Goal: Task Accomplishment & Management: Complete application form

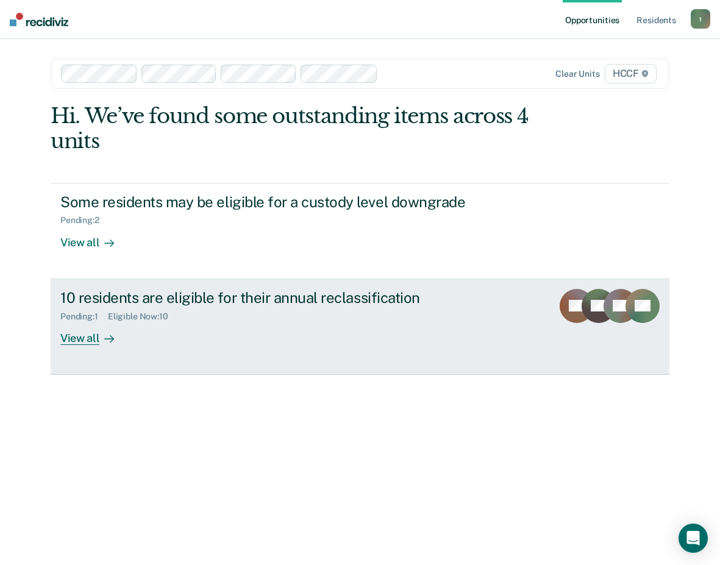
click at [82, 305] on div "10 residents are eligible for their annual reclassification" at bounding box center [274, 298] width 428 height 18
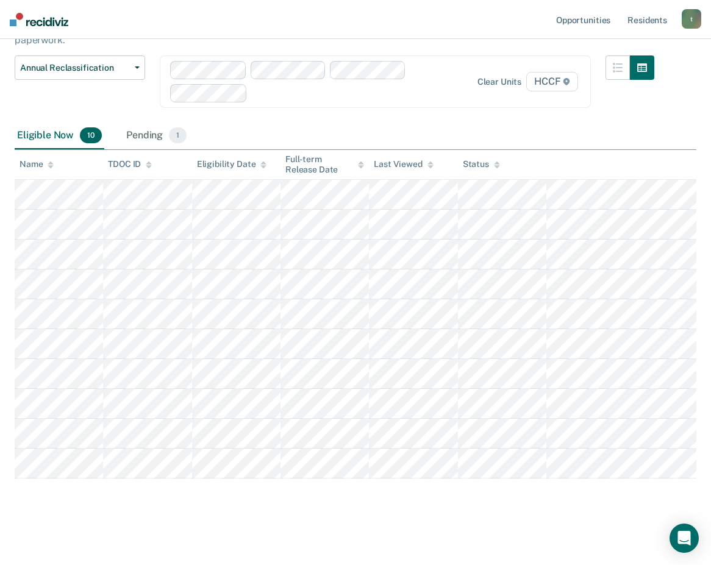
scroll to position [98, 0]
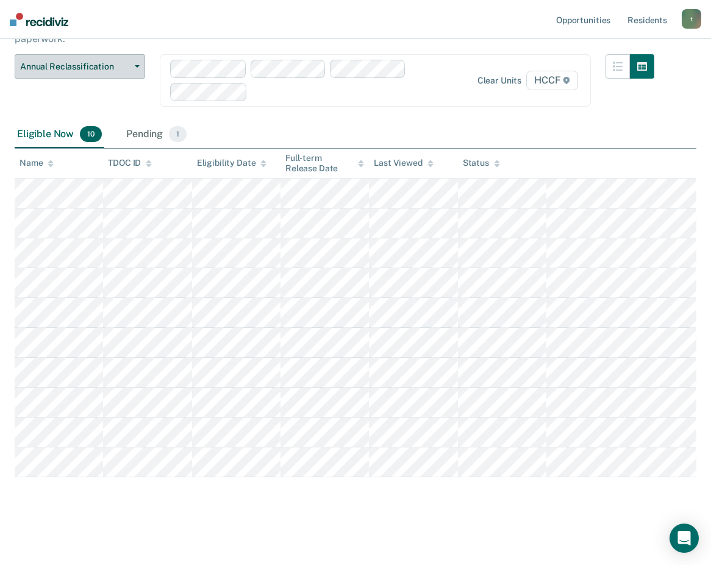
click at [121, 66] on span "Annual Reclassification" at bounding box center [75, 67] width 110 height 10
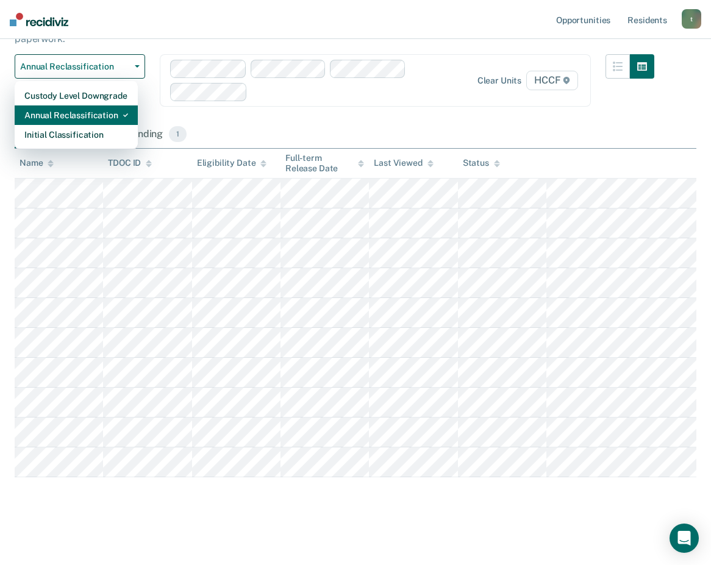
click at [73, 117] on div "Annual Reclassification" at bounding box center [76, 115] width 104 height 20
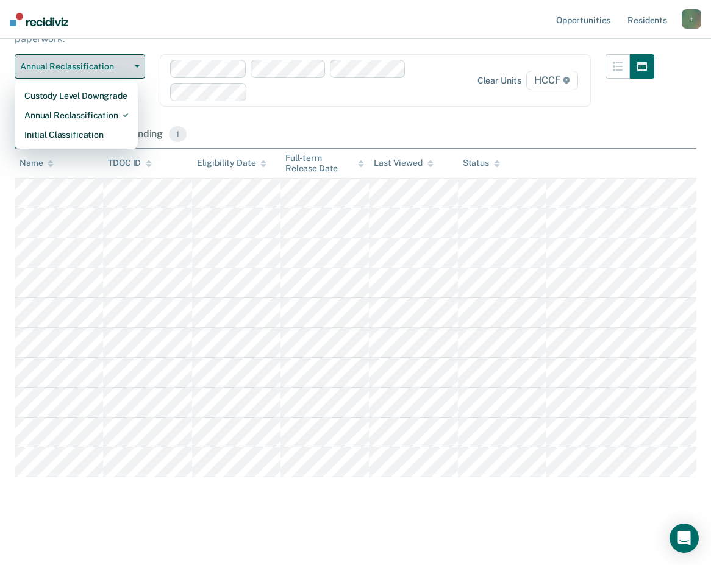
scroll to position [0, 0]
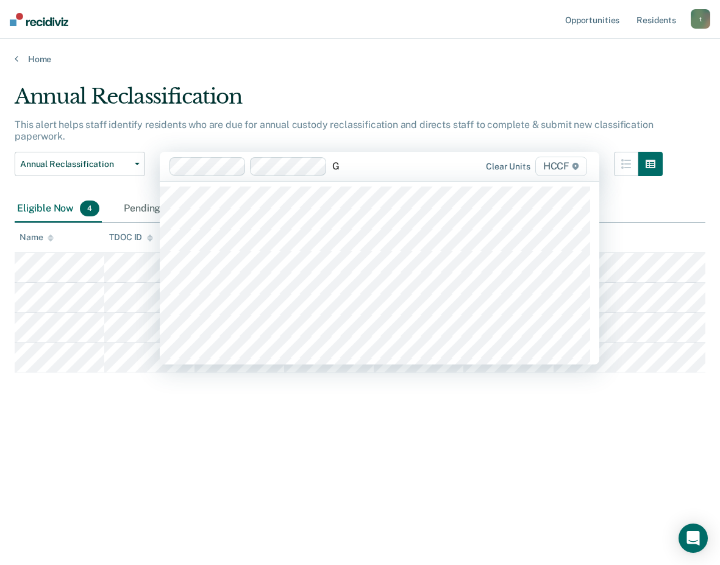
type input "GD"
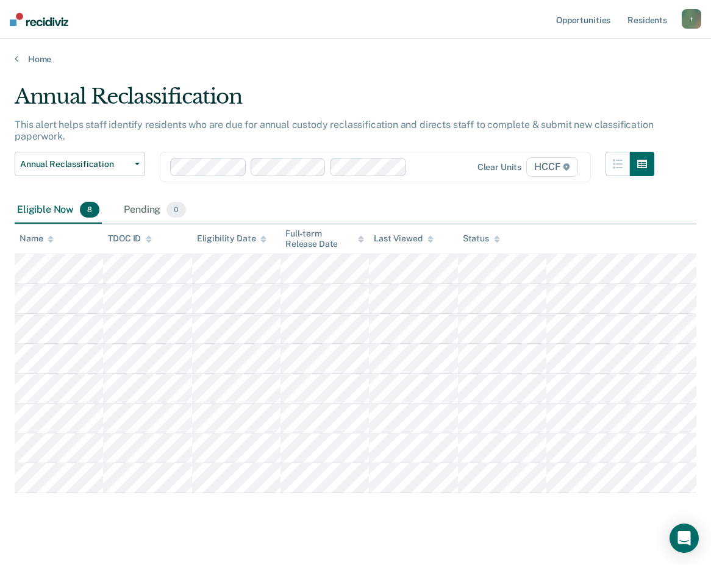
click at [428, 165] on div at bounding box center [434, 167] width 44 height 14
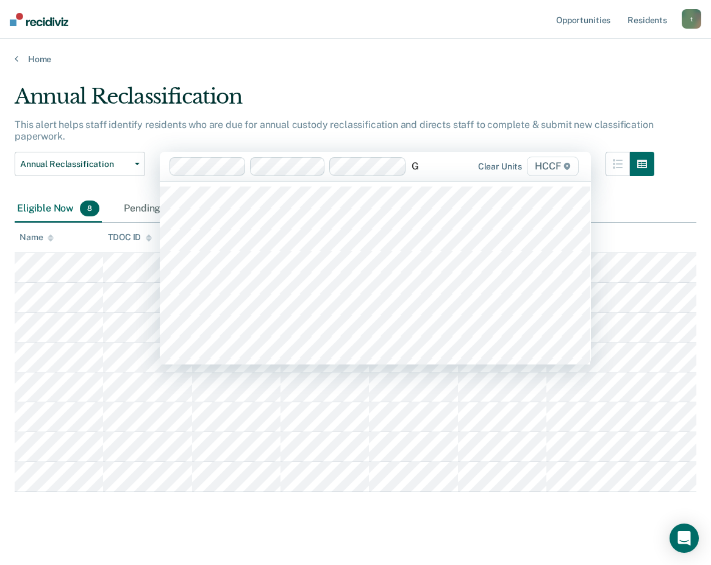
type input "GC"
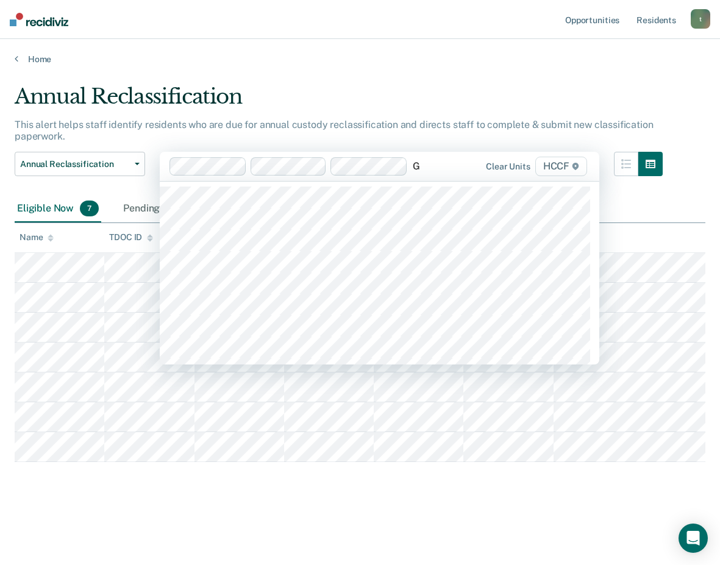
type input "GC"
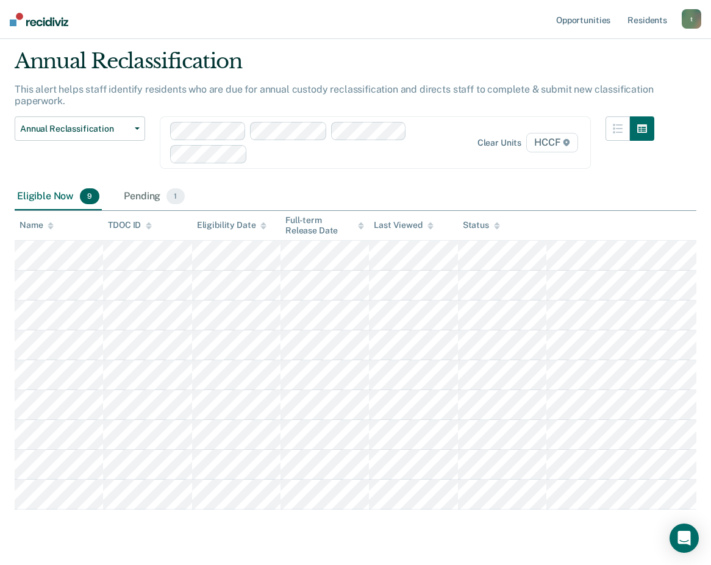
scroll to position [68, 0]
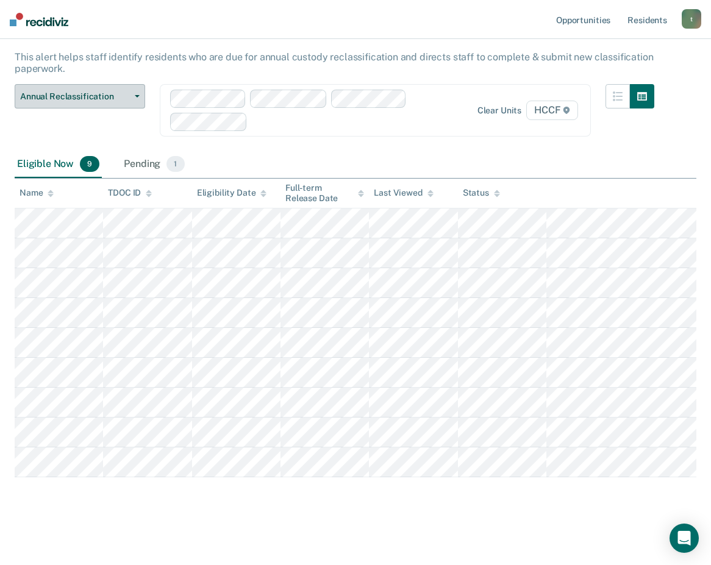
click at [139, 95] on icon "button" at bounding box center [137, 96] width 5 height 2
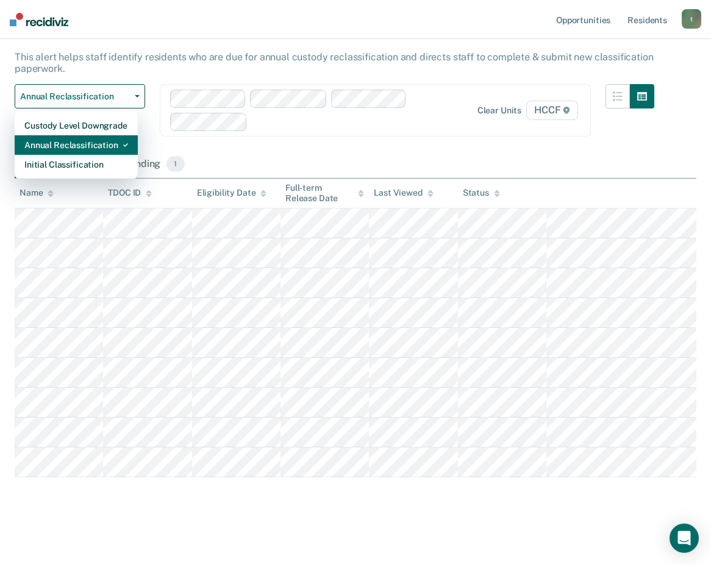
click at [88, 145] on div "Annual Reclassification" at bounding box center [76, 145] width 104 height 20
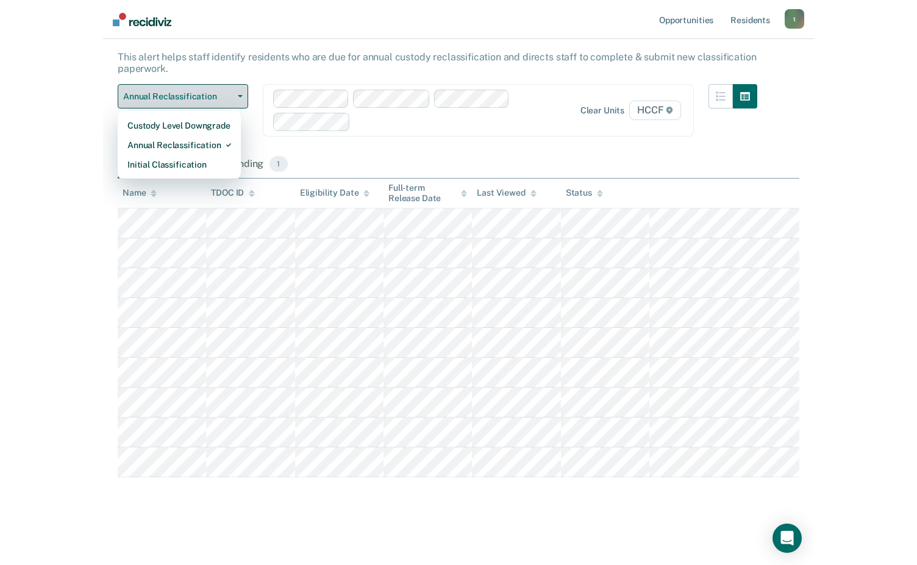
scroll to position [0, 0]
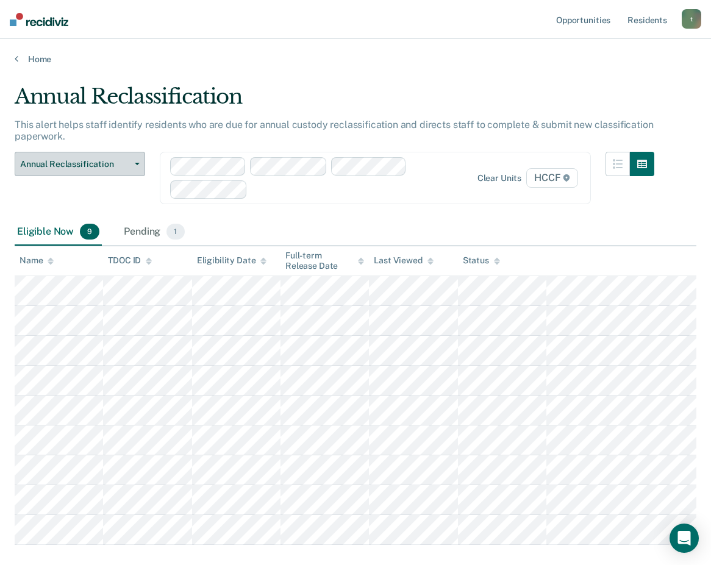
click at [140, 161] on button "Annual Reclassification" at bounding box center [80, 164] width 130 height 24
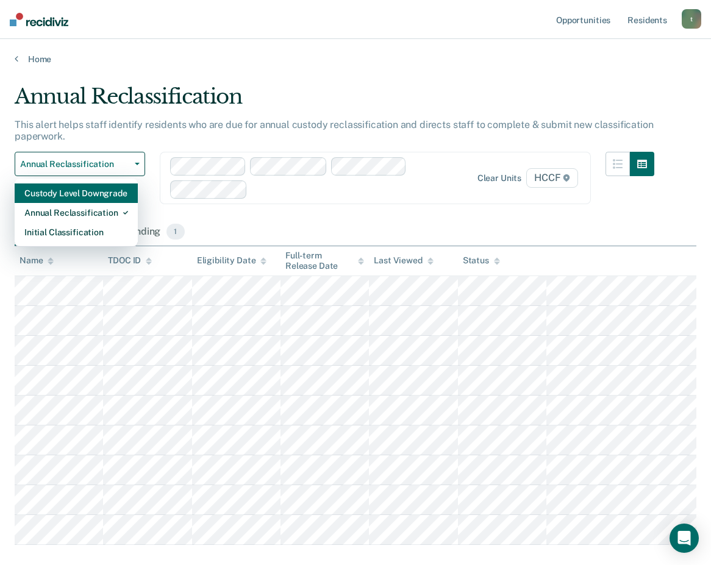
click at [86, 192] on div "Custody Level Downgrade" at bounding box center [76, 194] width 104 height 20
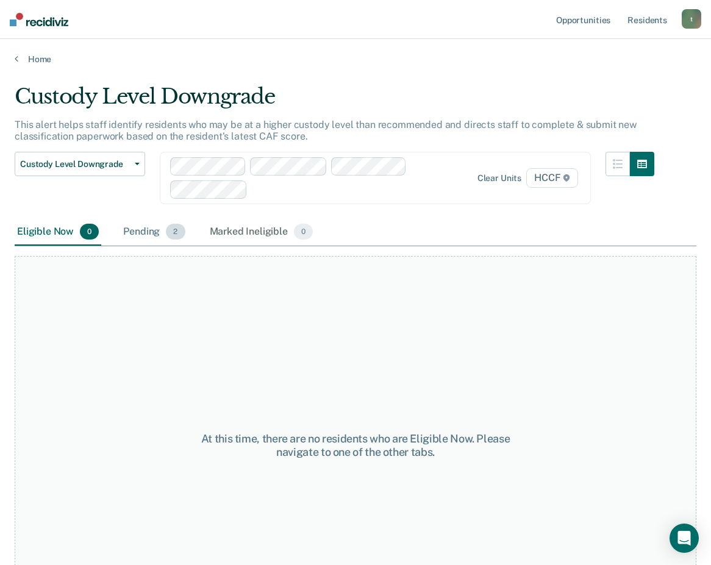
click at [152, 232] on div "Pending 2" at bounding box center [154, 232] width 66 height 27
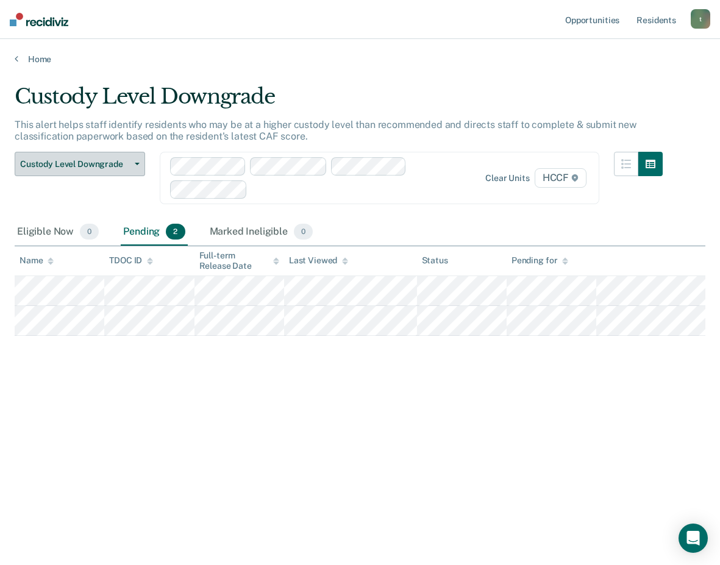
click at [126, 160] on span "Custody Level Downgrade" at bounding box center [75, 164] width 110 height 10
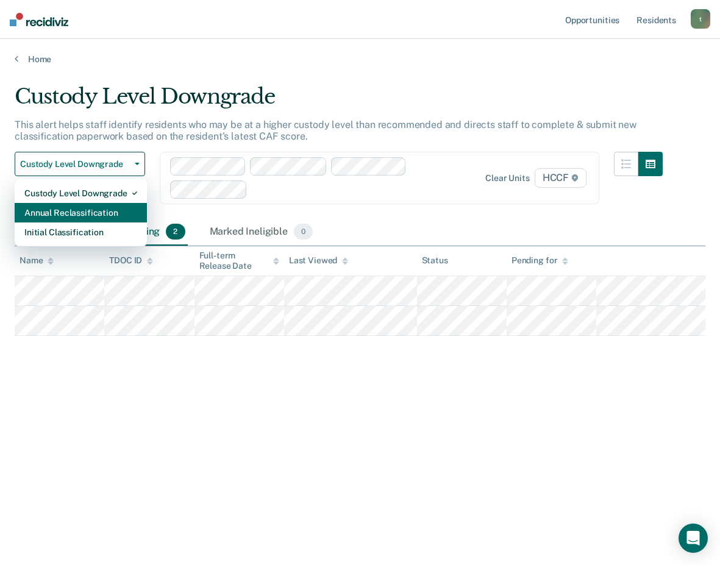
click at [109, 212] on div "Annual Reclassification" at bounding box center [80, 213] width 113 height 20
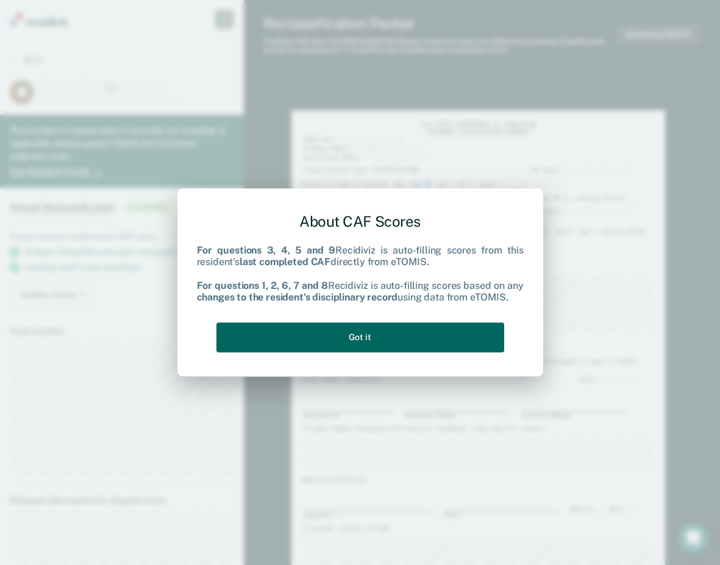
click at [357, 335] on button "Got it" at bounding box center [360, 338] width 288 height 30
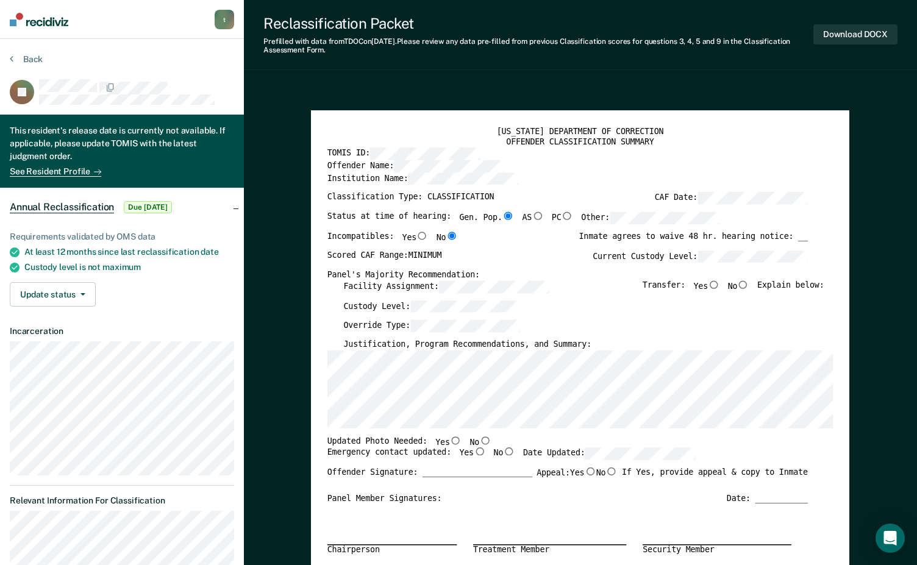
click at [719, 284] on input "No" at bounding box center [744, 284] width 12 height 8
type textarea "x"
radio input "true"
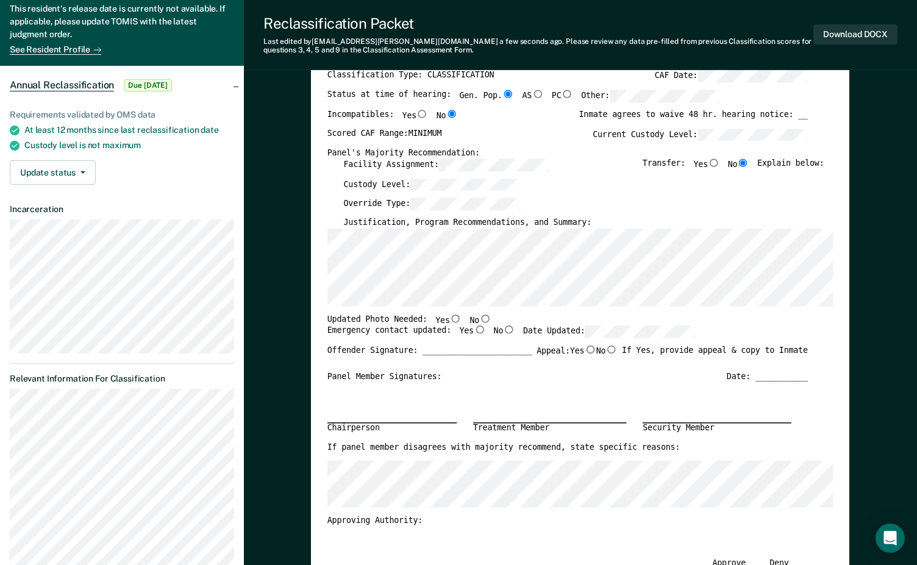
scroll to position [0, 7]
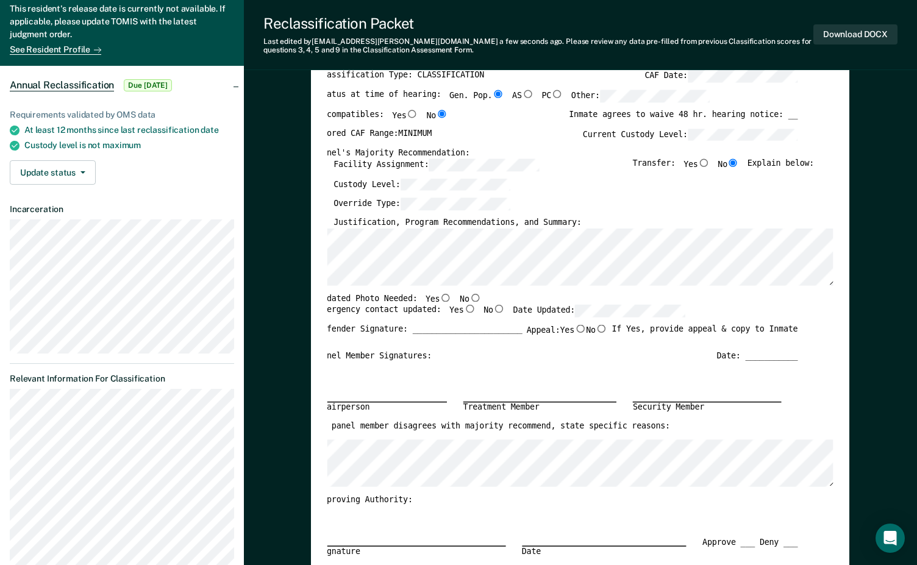
click at [440, 299] on input "Yes" at bounding box center [446, 297] width 12 height 8
type textarea "x"
radio input "true"
click at [483, 296] on div "Updated Photo Needed: Yes No" at bounding box center [558, 299] width 480 height 12
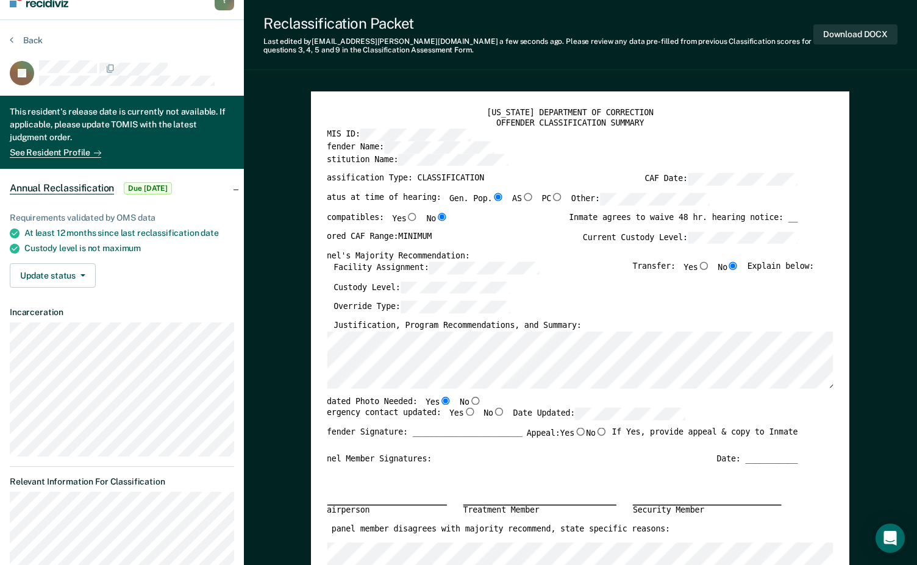
scroll to position [0, 0]
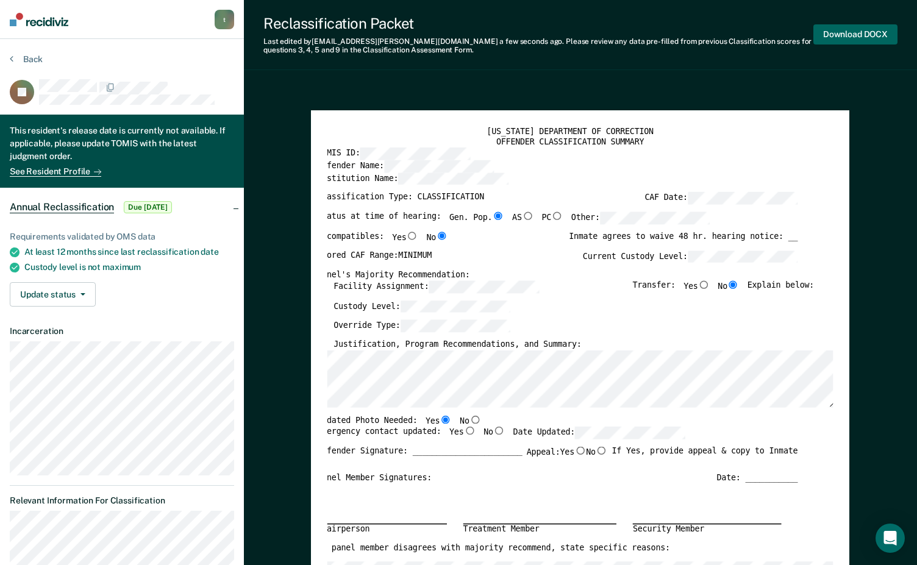
click at [719, 35] on button "Download DOCX" at bounding box center [855, 34] width 84 height 20
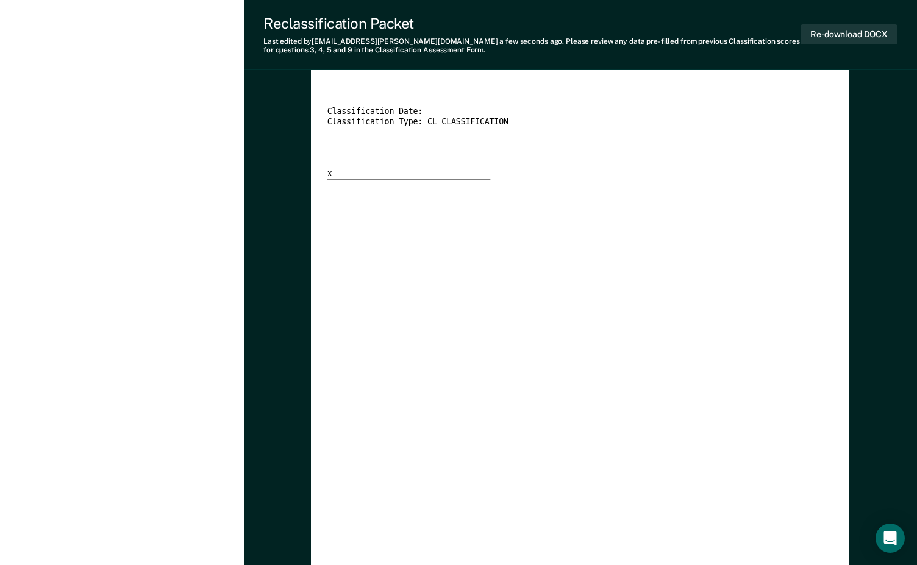
scroll to position [2317, 0]
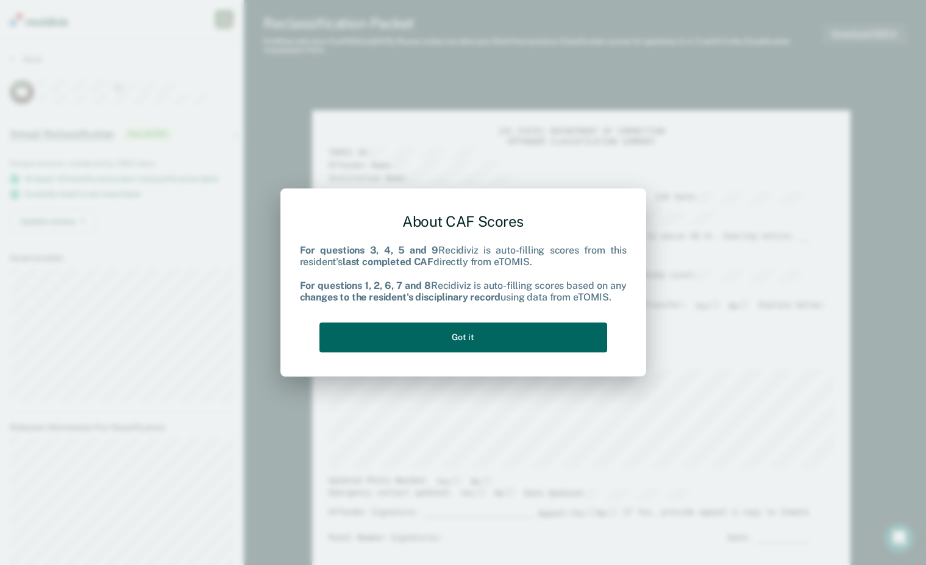
click at [508, 325] on button "Got it" at bounding box center [463, 338] width 288 height 30
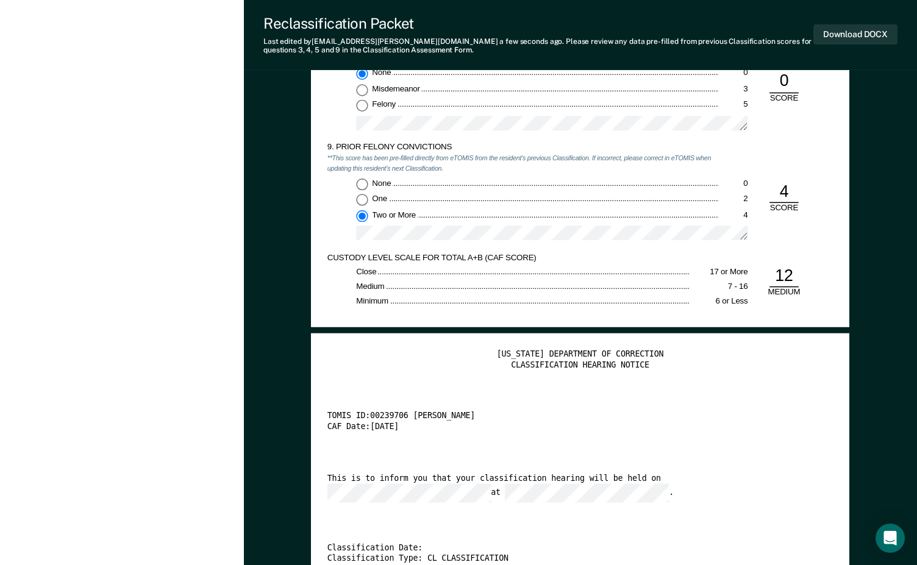
scroll to position [1890, 0]
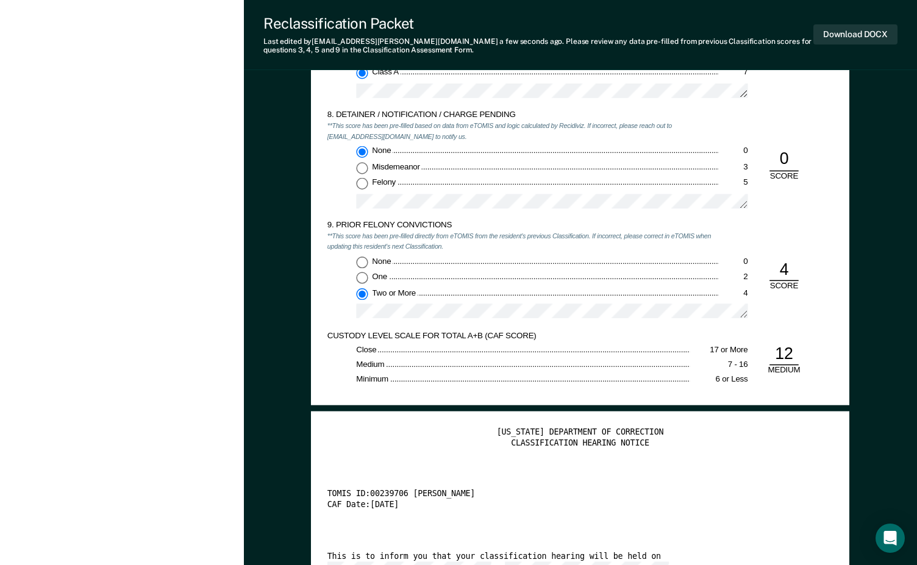
click at [505, 193] on div "None 0 Misdemeanor 3 Felony 5" at bounding box center [522, 181] width 391 height 70
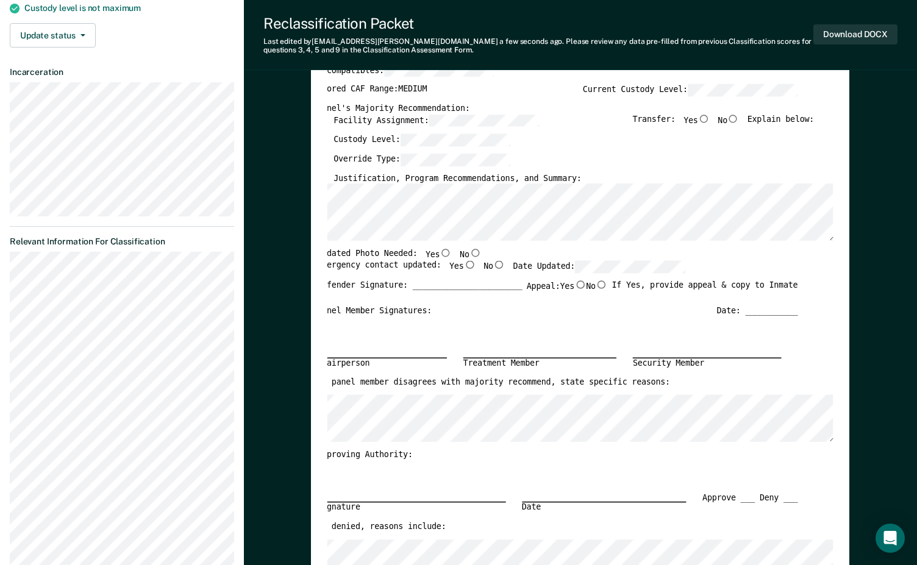
scroll to position [183, 0]
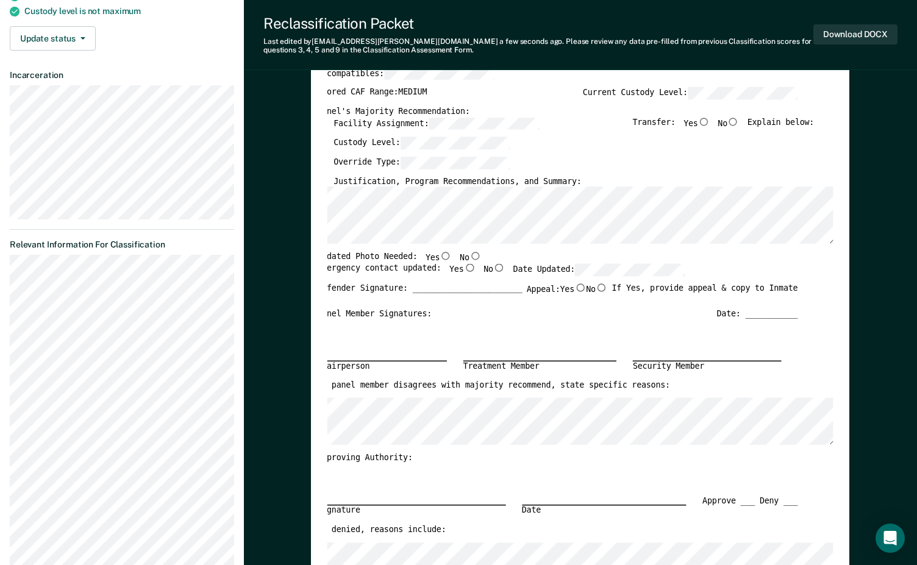
click at [440, 254] on input "Yes" at bounding box center [446, 256] width 12 height 8
type textarea "x"
radio input "true"
click at [485, 254] on div "Updated Photo Needed: Yes No" at bounding box center [558, 258] width 480 height 12
drag, startPoint x: 482, startPoint y: 255, endPoint x: 485, endPoint y: 260, distance: 6.3
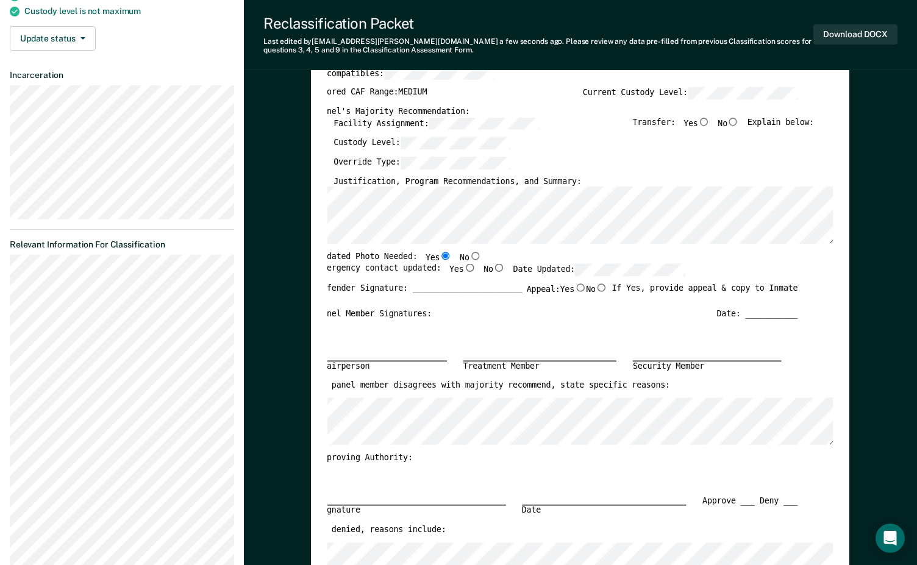
click at [485, 260] on div "Updated Photo Needed: Yes No" at bounding box center [558, 258] width 480 height 12
click at [489, 258] on div "Updated Photo Needed: Yes No" at bounding box center [558, 258] width 480 height 12
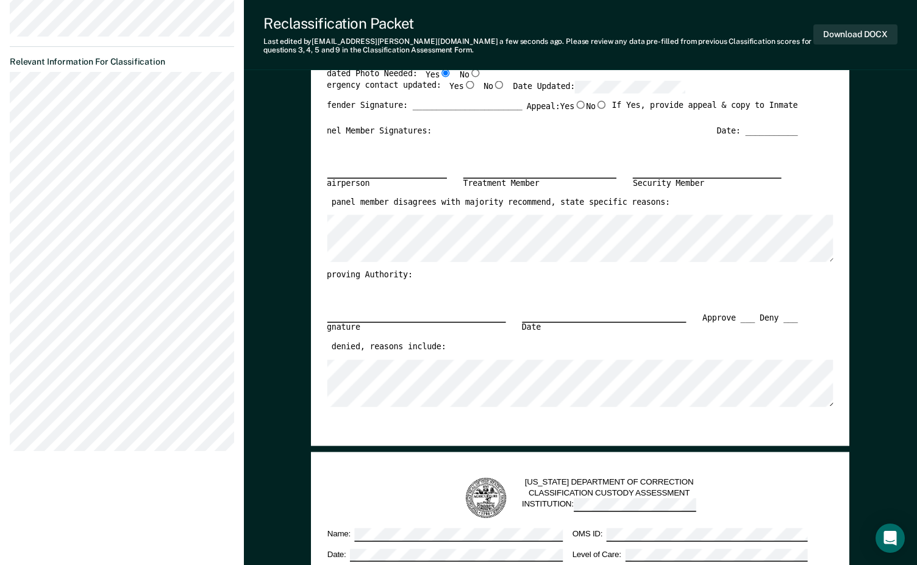
scroll to position [0, 0]
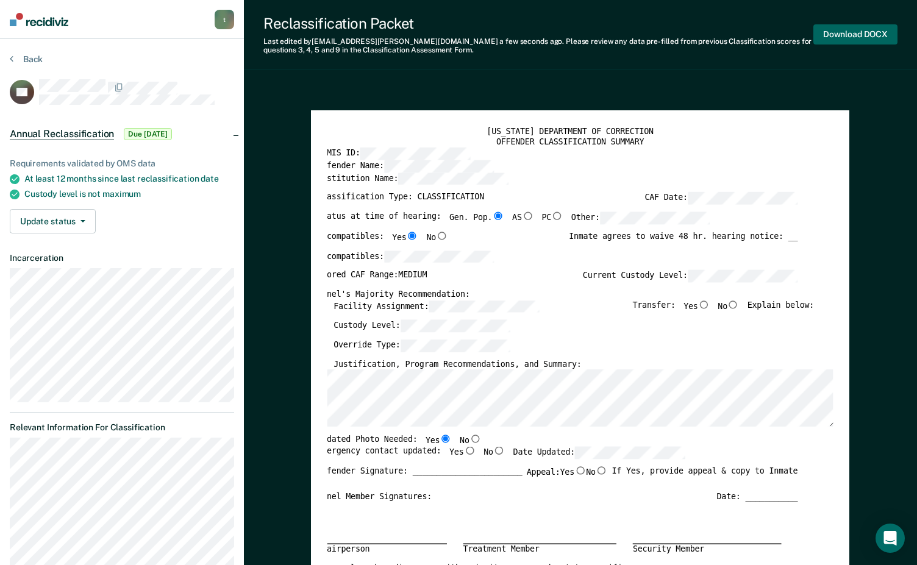
click at [719, 33] on button "Download DOCX" at bounding box center [855, 34] width 84 height 20
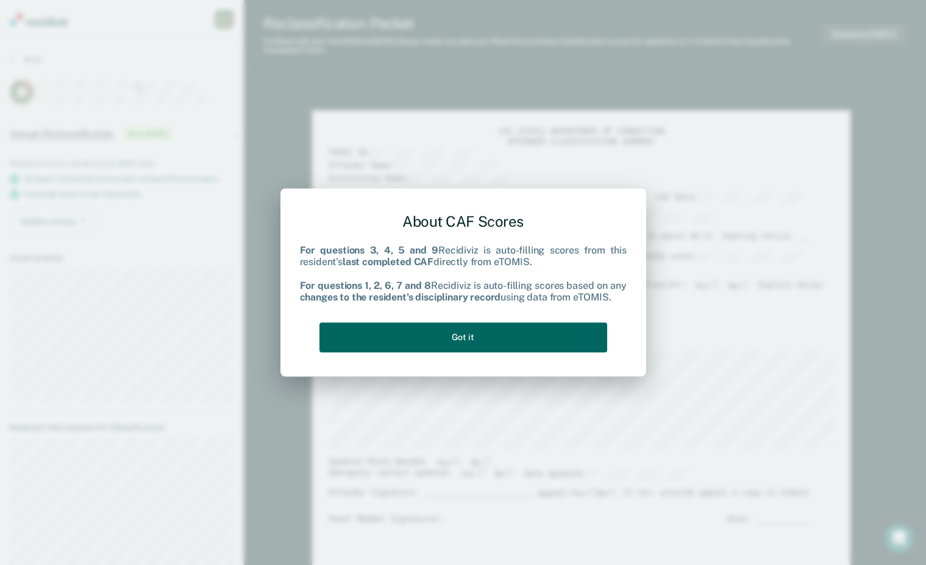
click at [469, 336] on button "Got it" at bounding box center [463, 338] width 288 height 30
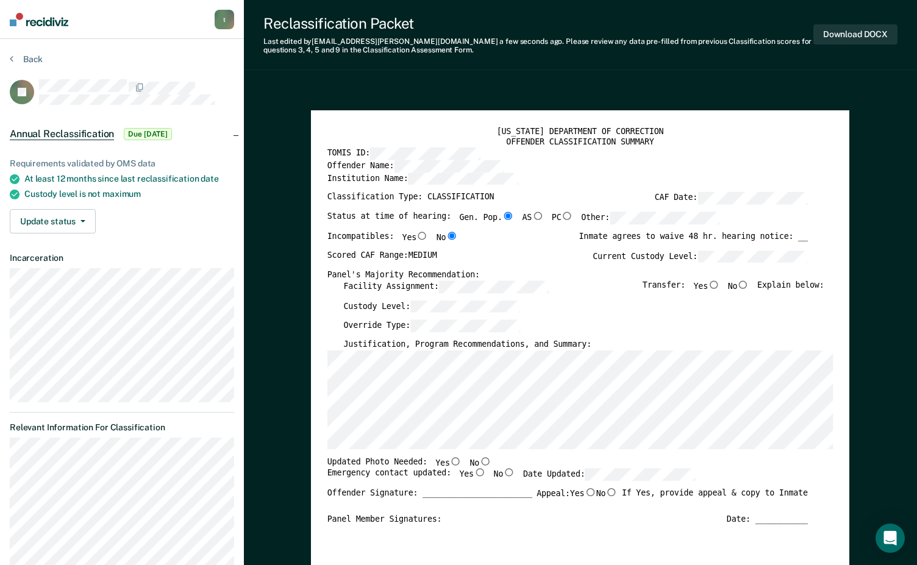
scroll to position [61, 0]
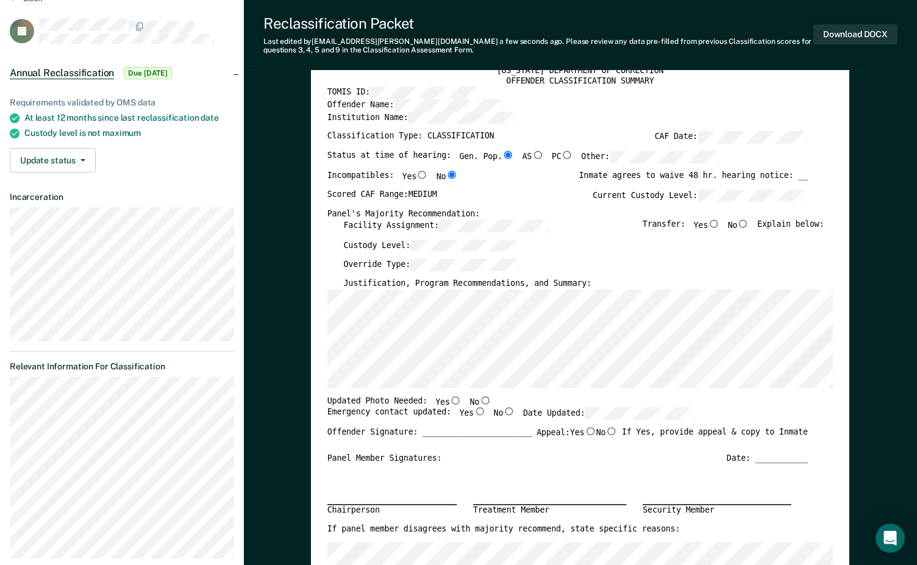
click at [450, 401] on input "Yes" at bounding box center [456, 400] width 12 height 8
type textarea "x"
radio input "true"
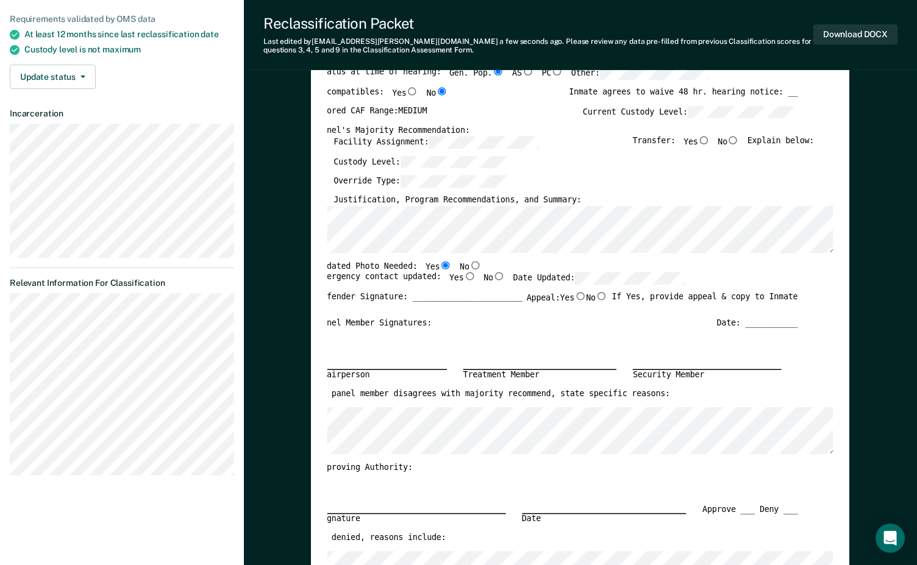
scroll to position [0, 0]
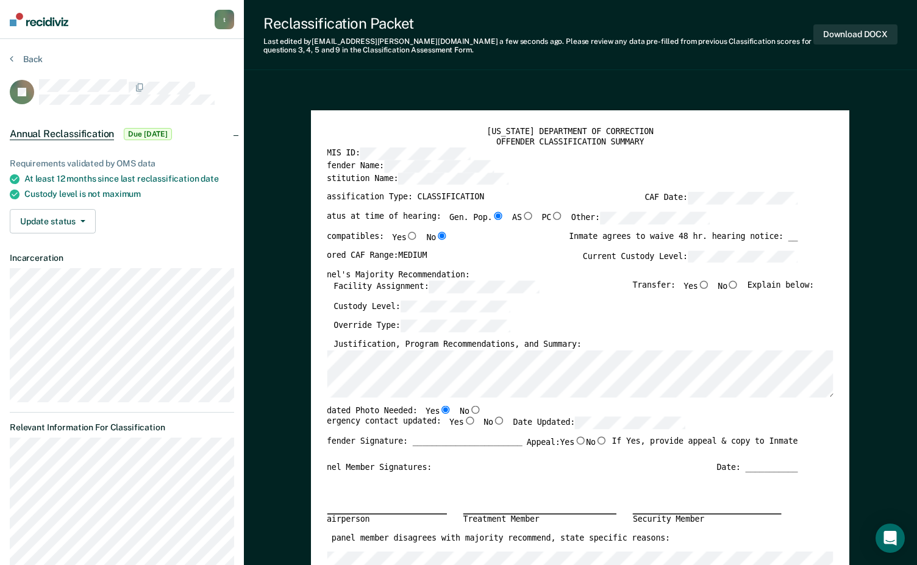
click at [719, 288] on input "No" at bounding box center [733, 284] width 12 height 8
type textarea "x"
radio input "true"
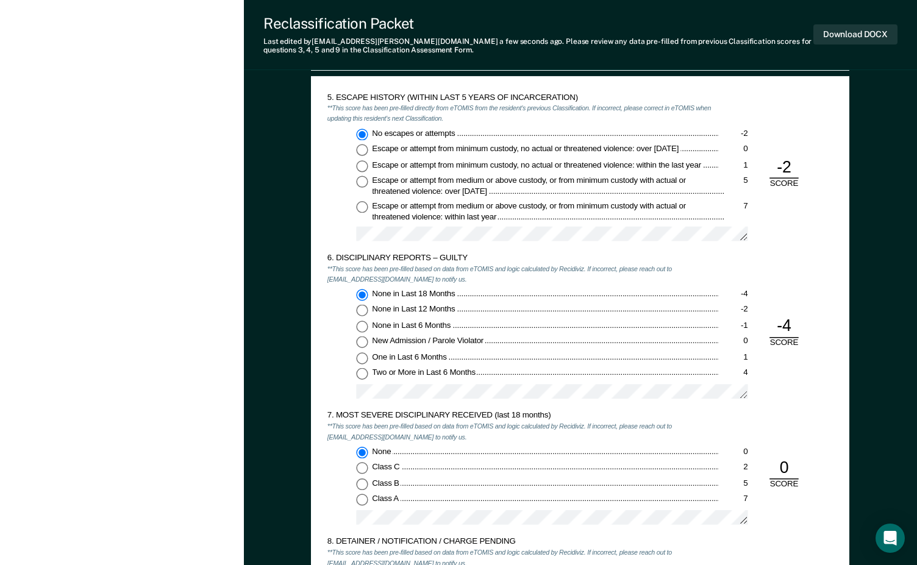
scroll to position [1036, 0]
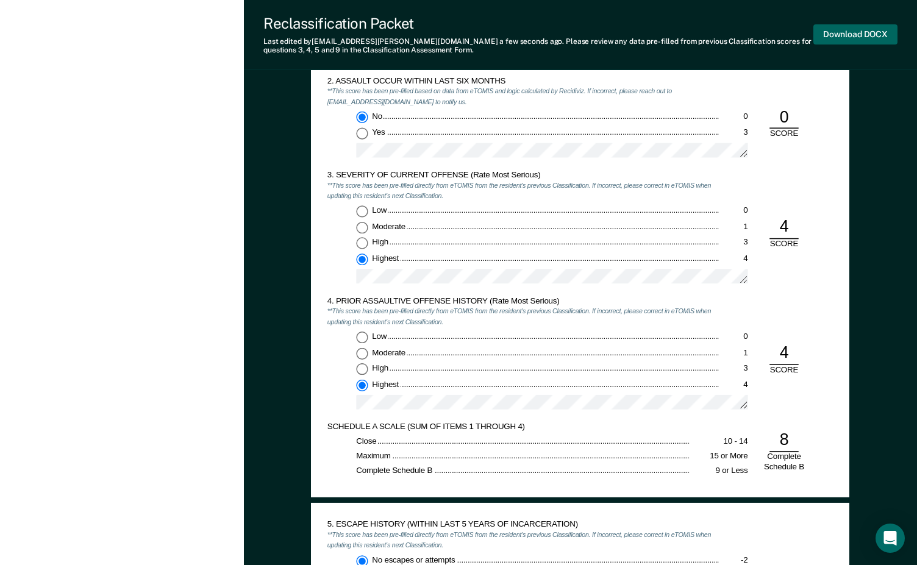
click at [719, 34] on button "Download DOCX" at bounding box center [855, 34] width 84 height 20
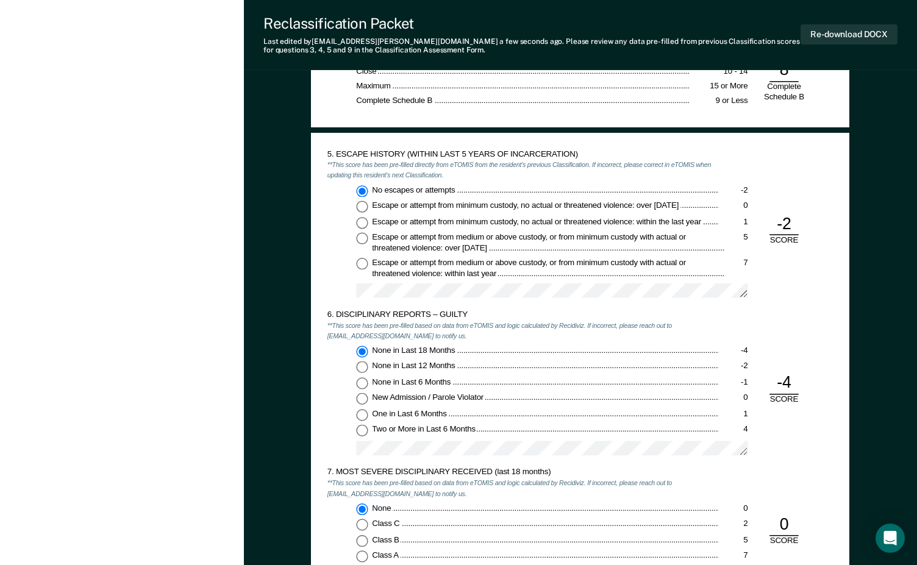
scroll to position [1341, 0]
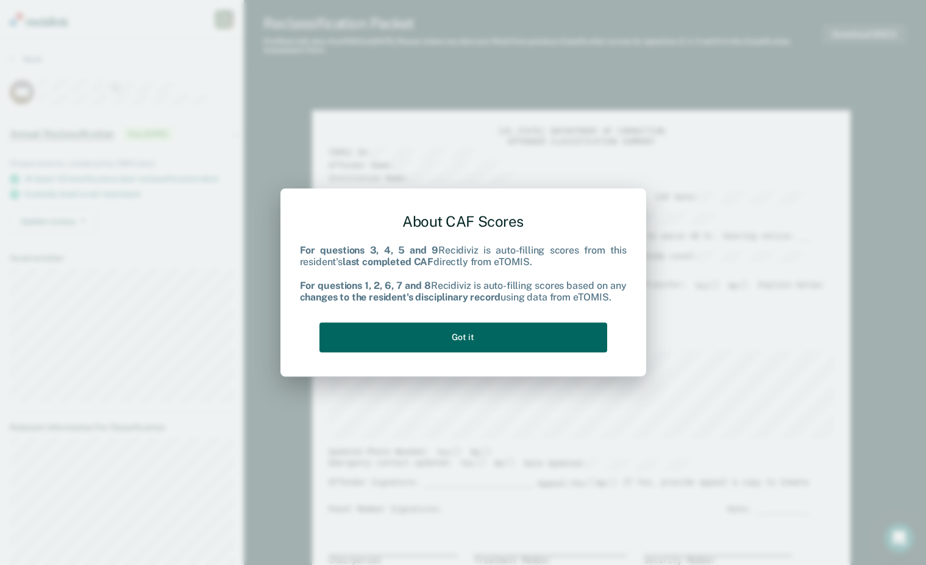
click at [509, 329] on button "Got it" at bounding box center [463, 338] width 288 height 30
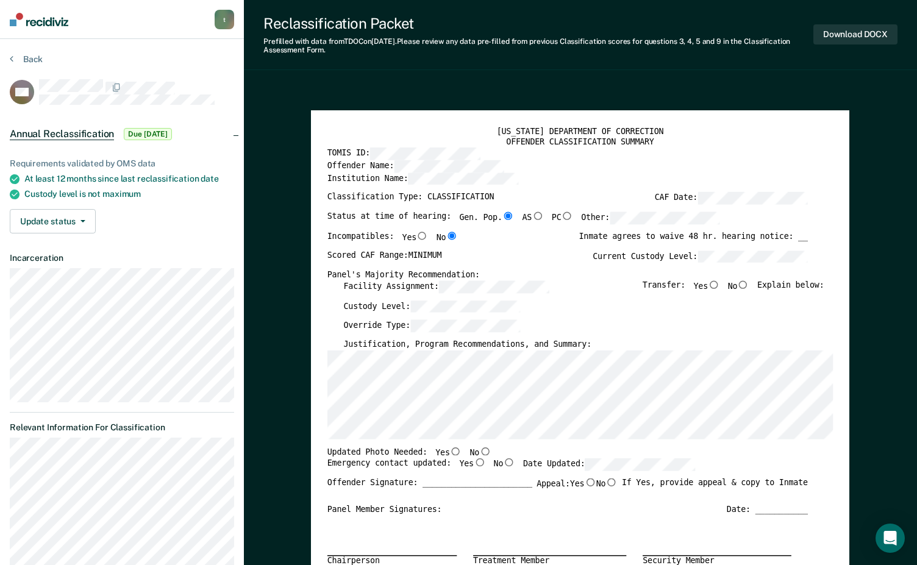
scroll to position [0, 7]
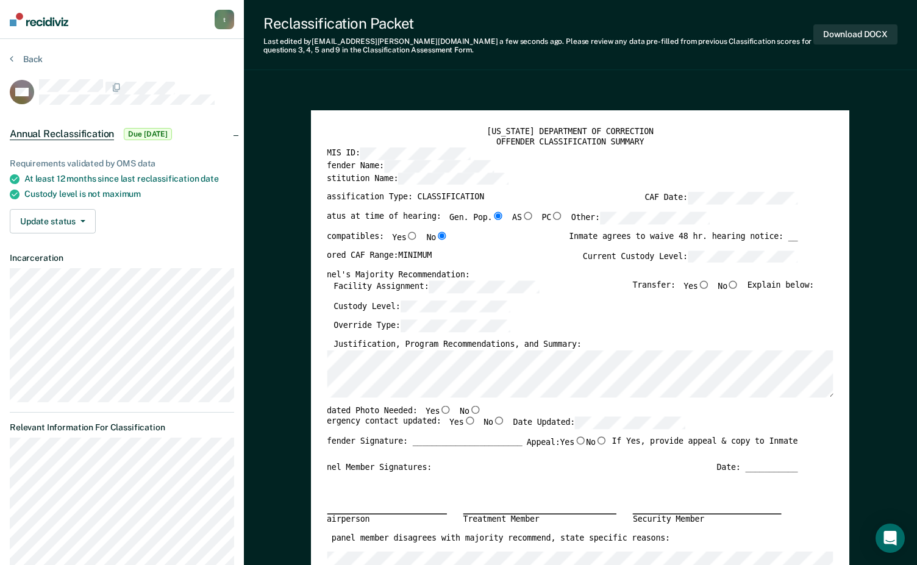
click at [719, 280] on div "Panel's Majority Recommendation:" at bounding box center [558, 274] width 480 height 10
click at [440, 407] on input "Yes" at bounding box center [446, 409] width 12 height 8
type textarea "x"
radio input "true"
click at [464, 423] on input "Yes" at bounding box center [470, 420] width 12 height 8
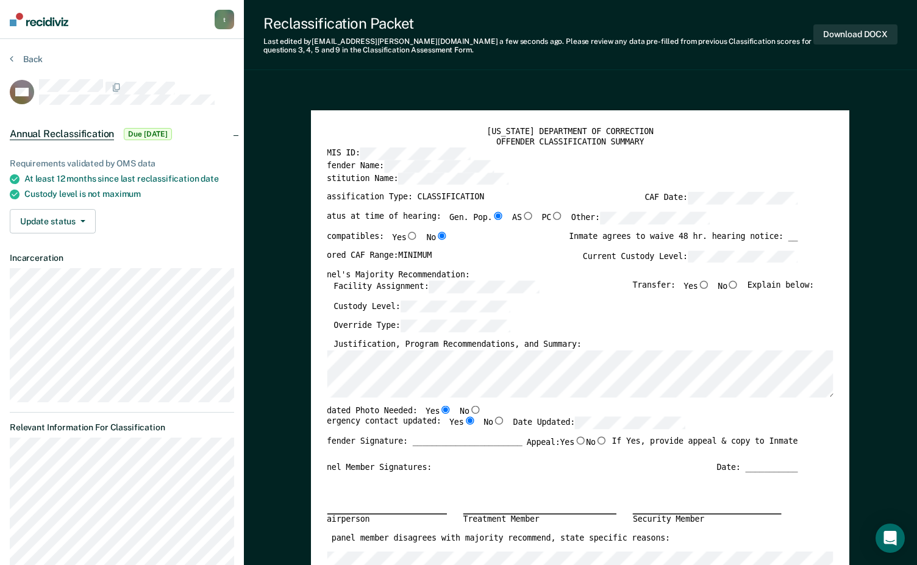
type textarea "x"
radio input "true"
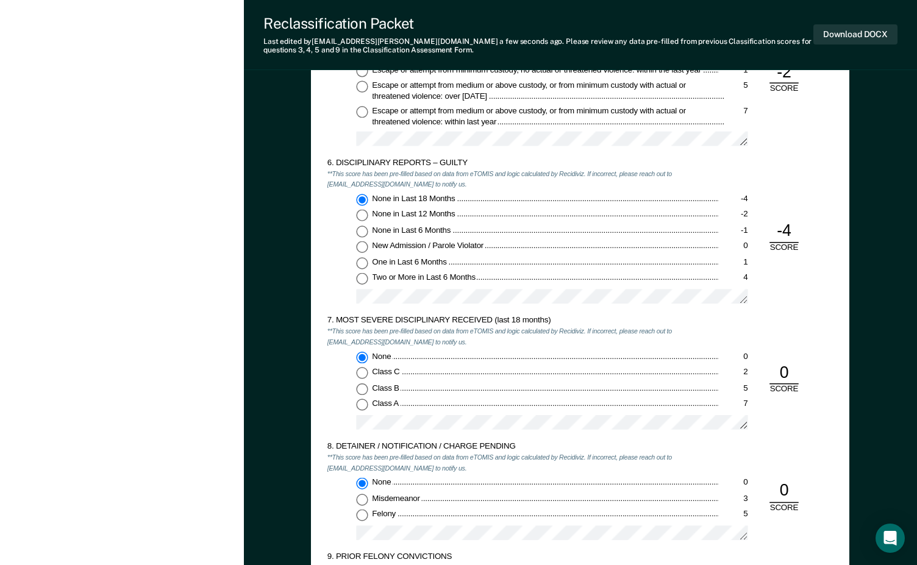
scroll to position [1585, 0]
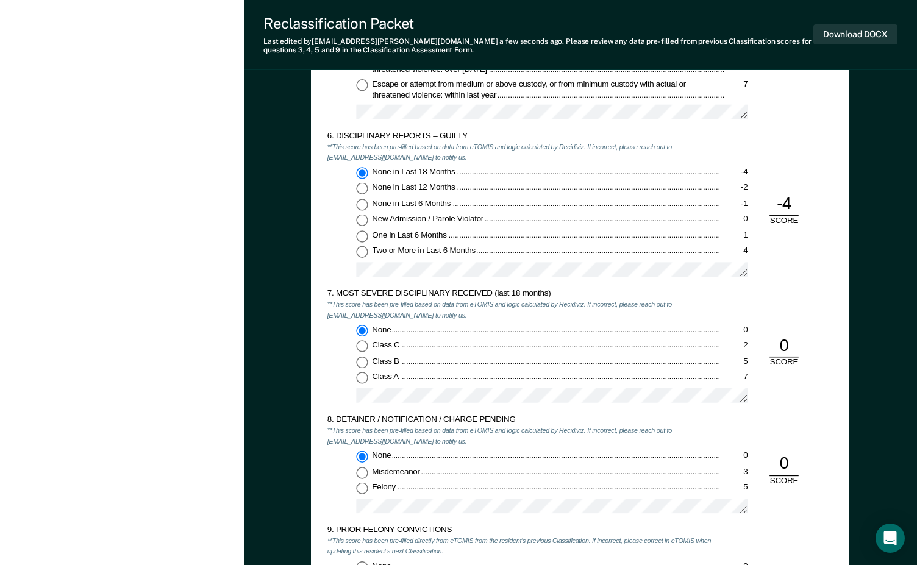
click at [507, 376] on div "Class A" at bounding box center [546, 378] width 347 height 10
click at [368, 376] on input "Class A 7" at bounding box center [363, 379] width 12 height 12
type textarea "x"
radio input "false"
radio input "true"
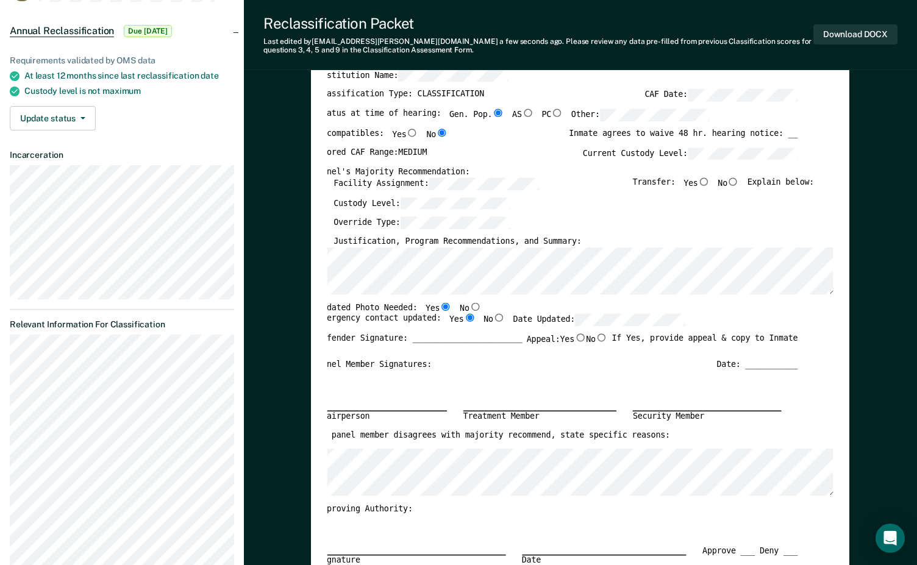
scroll to position [0, 0]
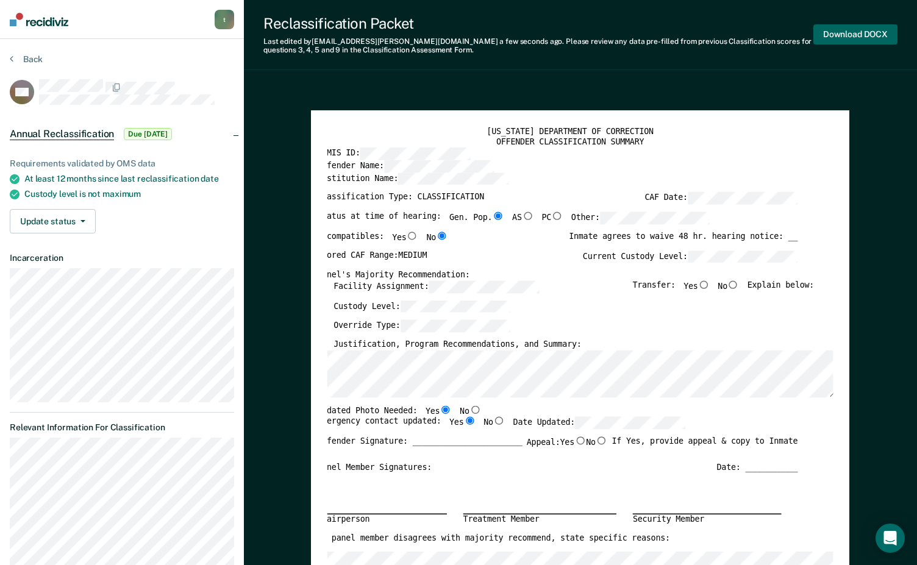
click at [719, 35] on button "Download DOCX" at bounding box center [855, 34] width 84 height 20
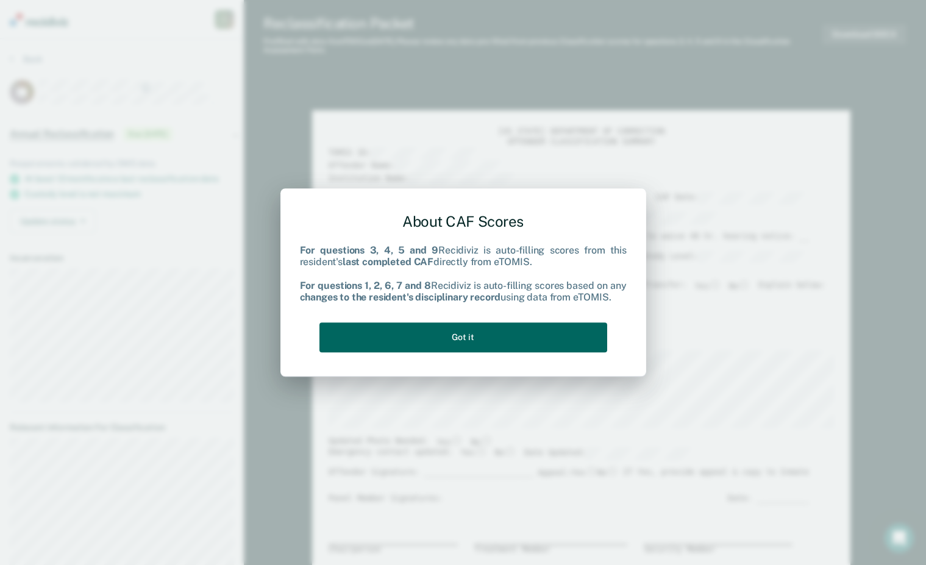
click at [466, 340] on button "Got it" at bounding box center [463, 338] width 288 height 30
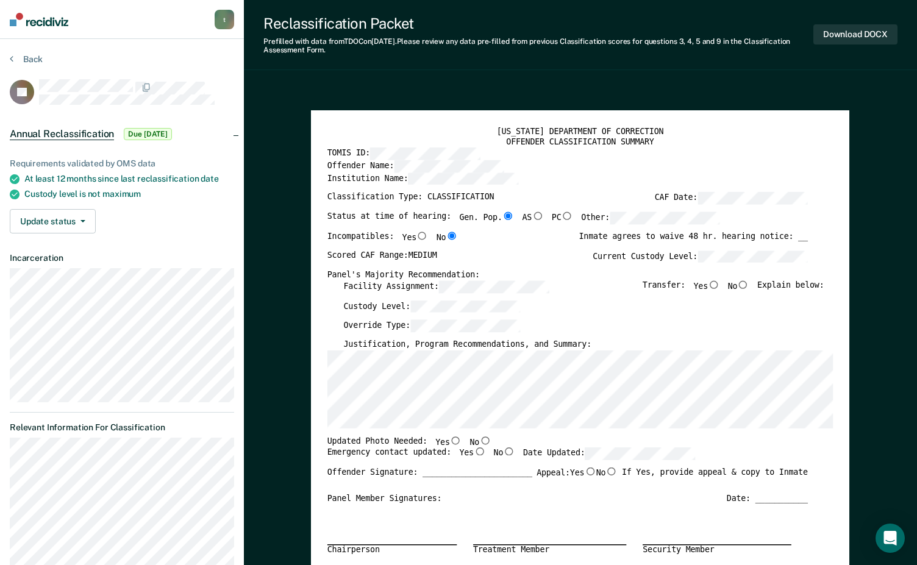
click at [719, 285] on input "No" at bounding box center [744, 284] width 12 height 8
type textarea "x"
radio input "true"
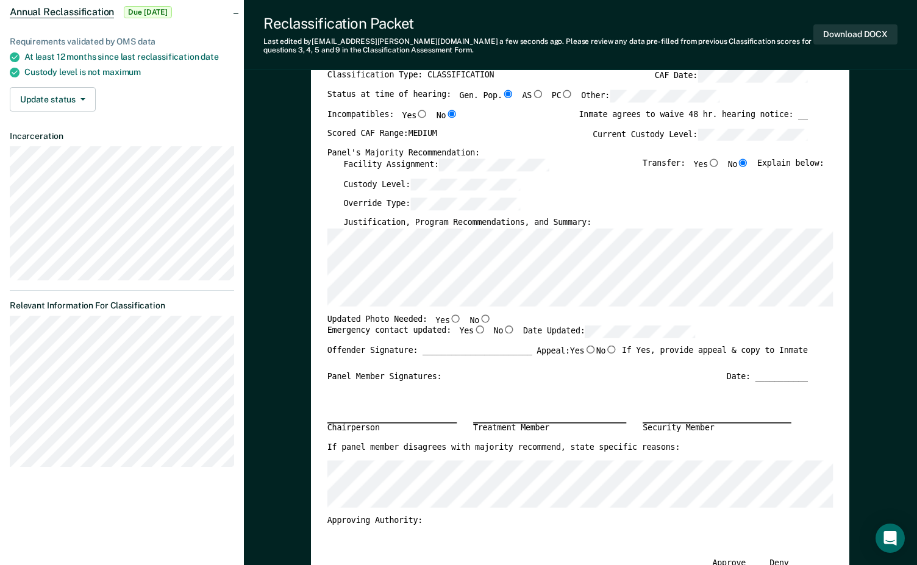
scroll to position [0, 7]
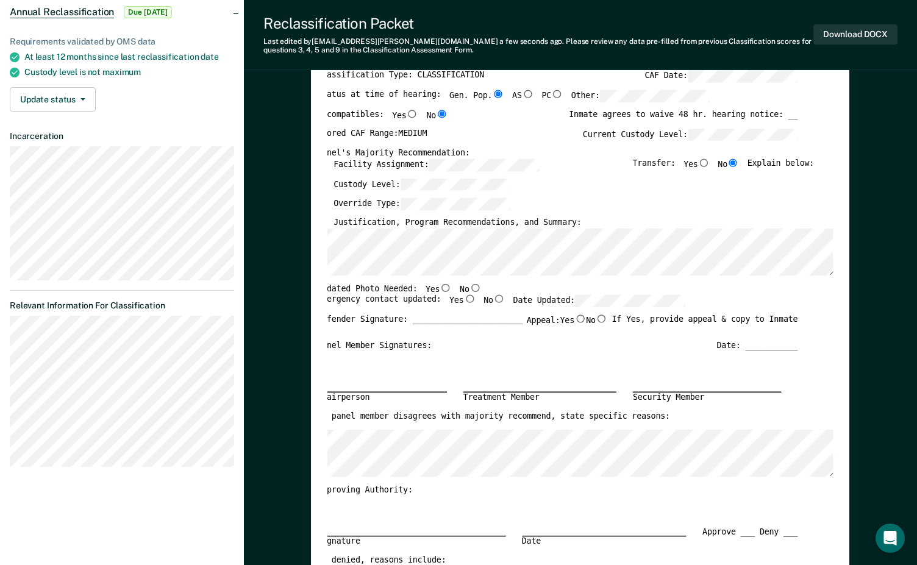
click at [440, 289] on input "Yes" at bounding box center [446, 288] width 12 height 8
type textarea "x"
radio input "true"
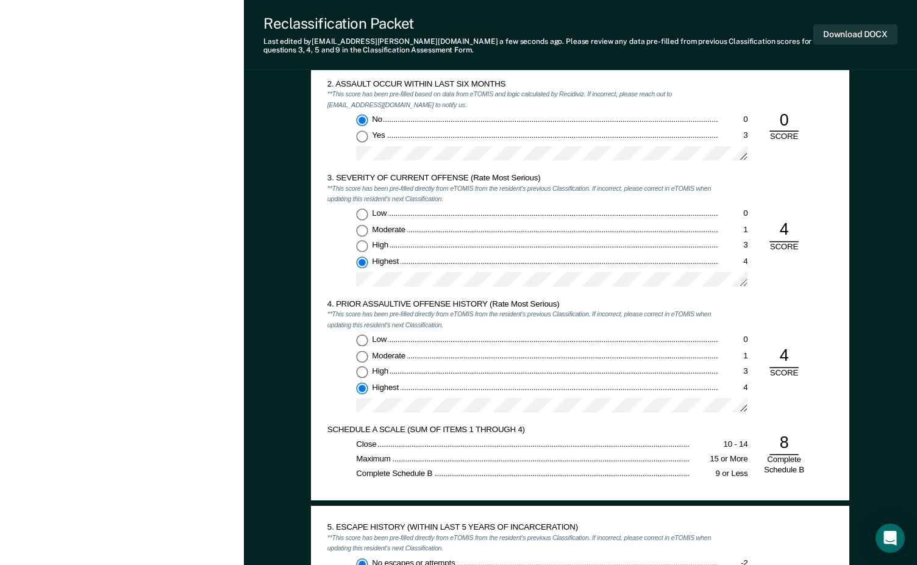
scroll to position [1036, 0]
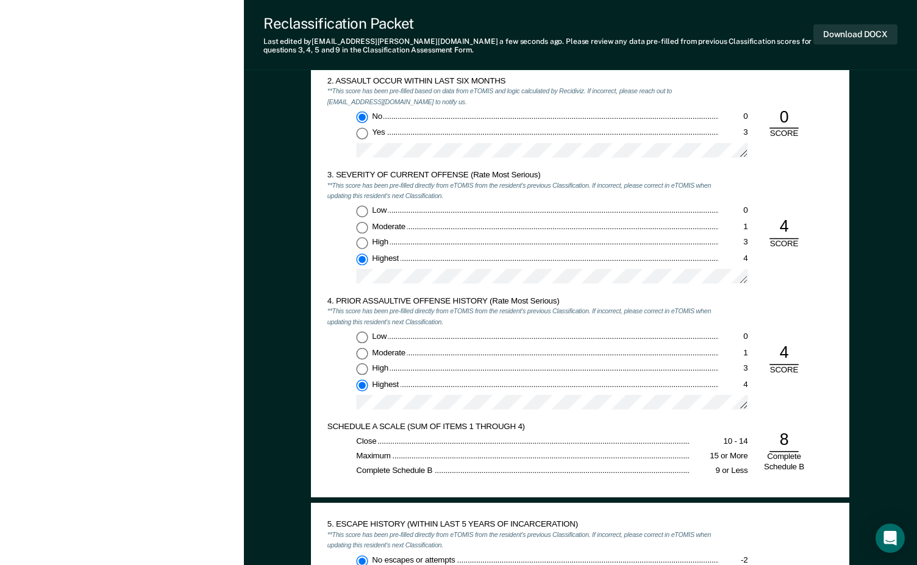
click at [374, 391] on div "Low 0 Moderate 1 High 3 Highest 4" at bounding box center [522, 375] width 391 height 86
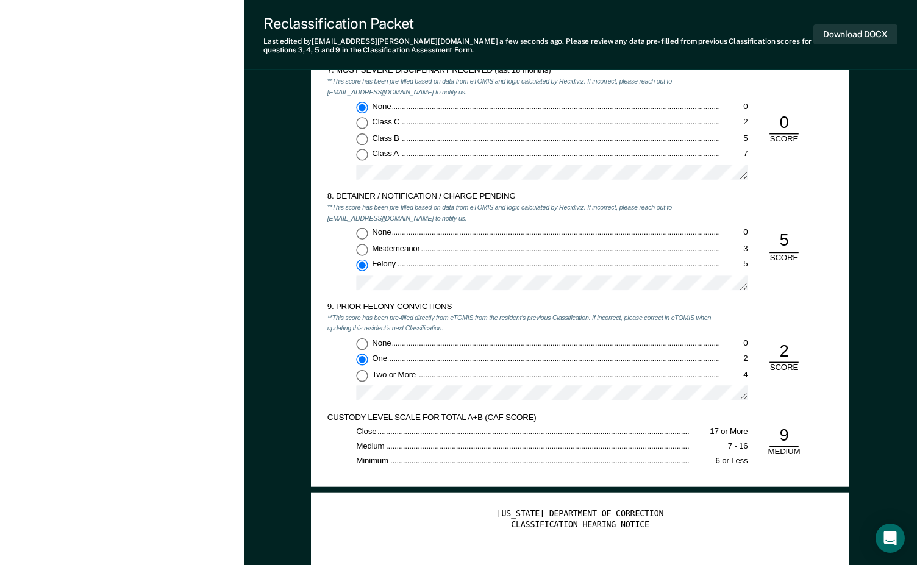
scroll to position [1829, 0]
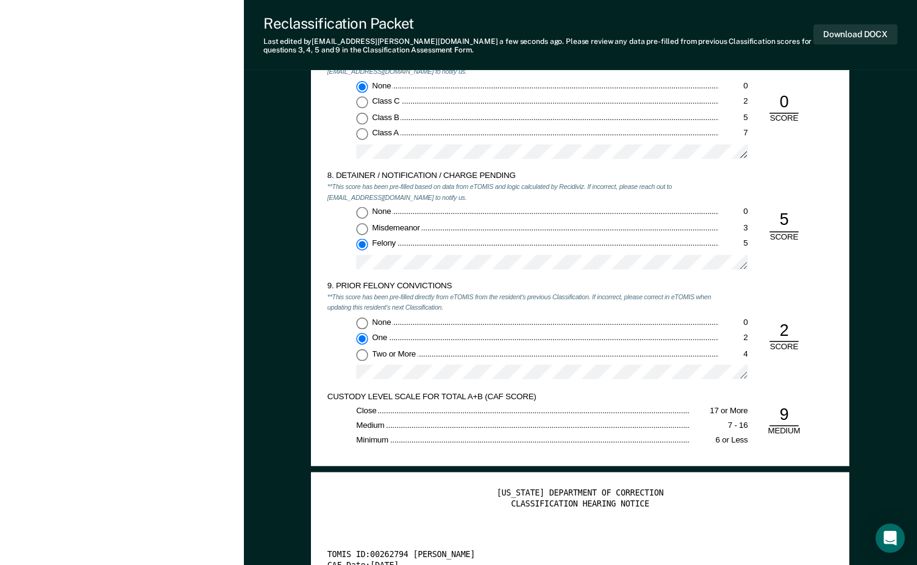
click at [699, 285] on div "9. PRIOR FELONY CONVICTIONS" at bounding box center [522, 287] width 391 height 10
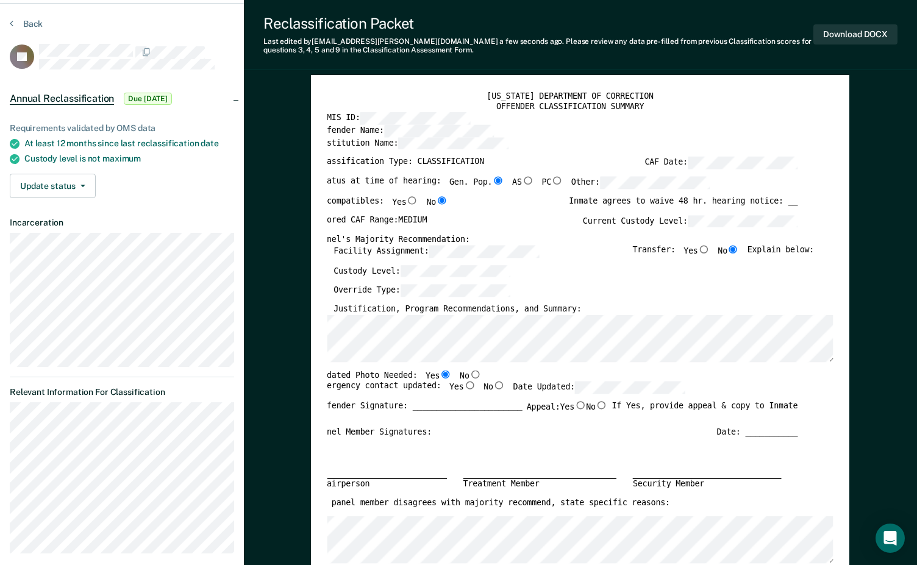
scroll to position [0, 0]
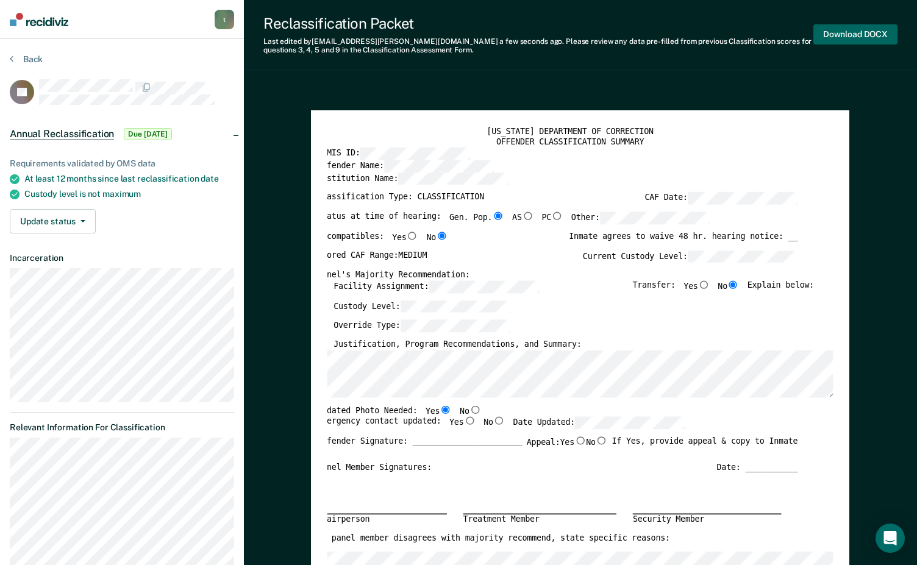
click at [719, 29] on button "Download DOCX" at bounding box center [855, 34] width 84 height 20
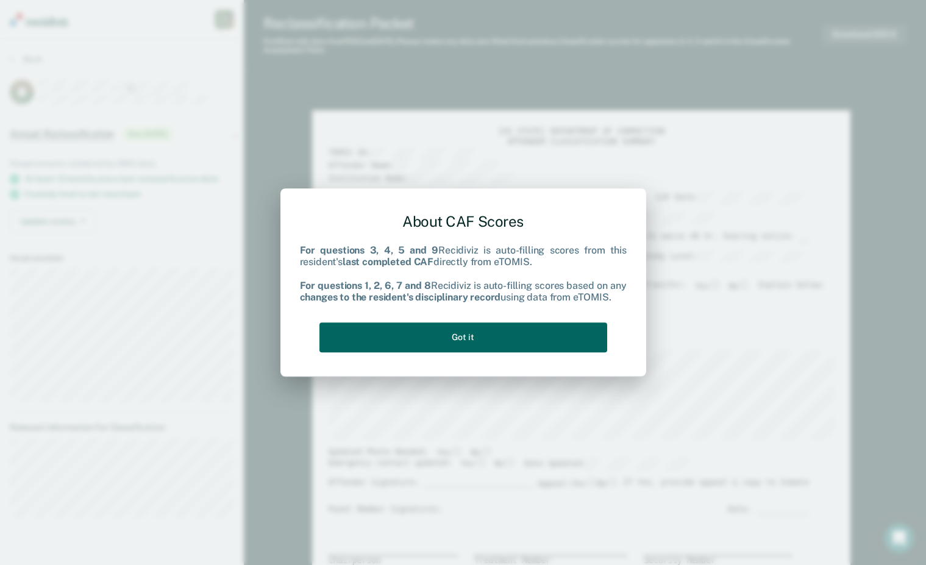
click at [435, 346] on button "Got it" at bounding box center [463, 338] width 288 height 30
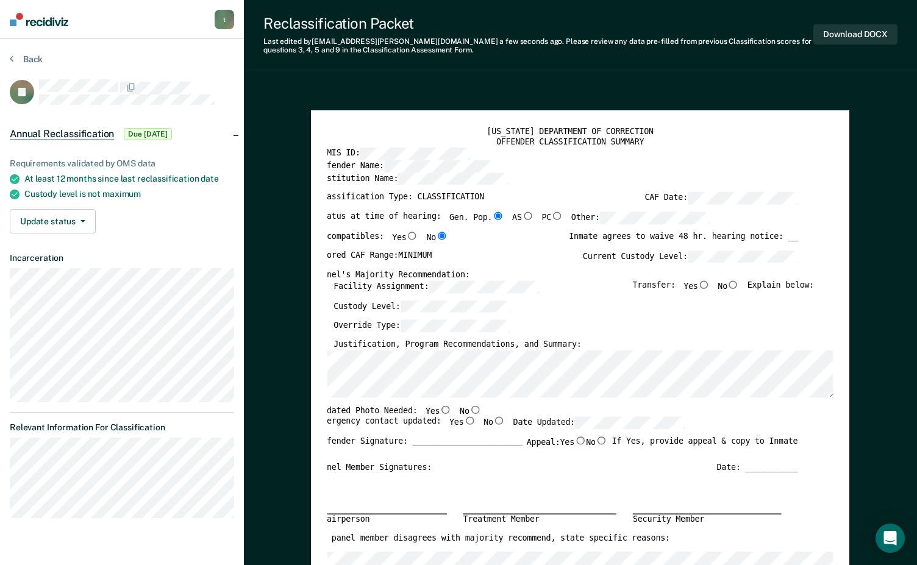
click at [719, 284] on input "No" at bounding box center [733, 284] width 12 height 8
type textarea "x"
radio input "true"
click at [719, 38] on button "Download DOCX" at bounding box center [855, 34] width 84 height 20
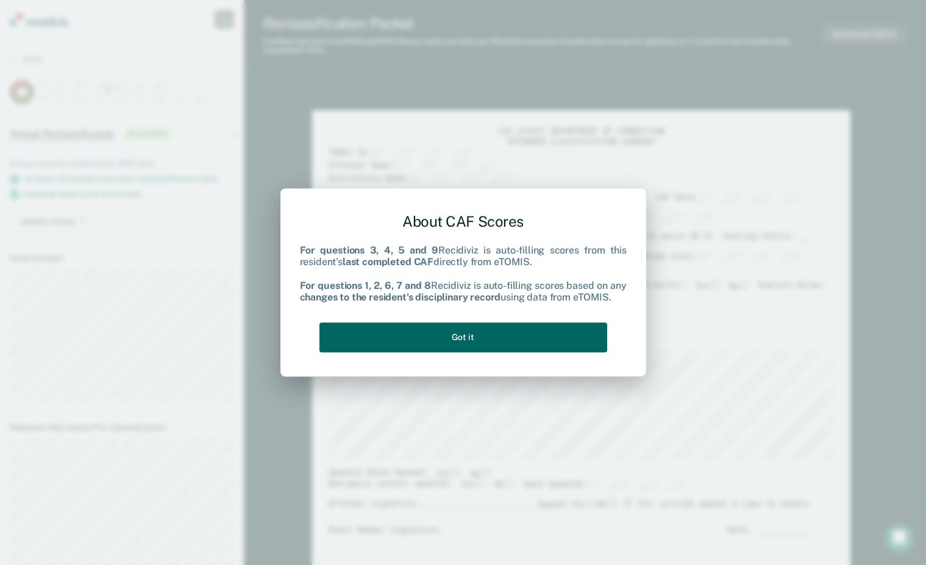
click at [492, 341] on button "Got it" at bounding box center [463, 338] width 288 height 30
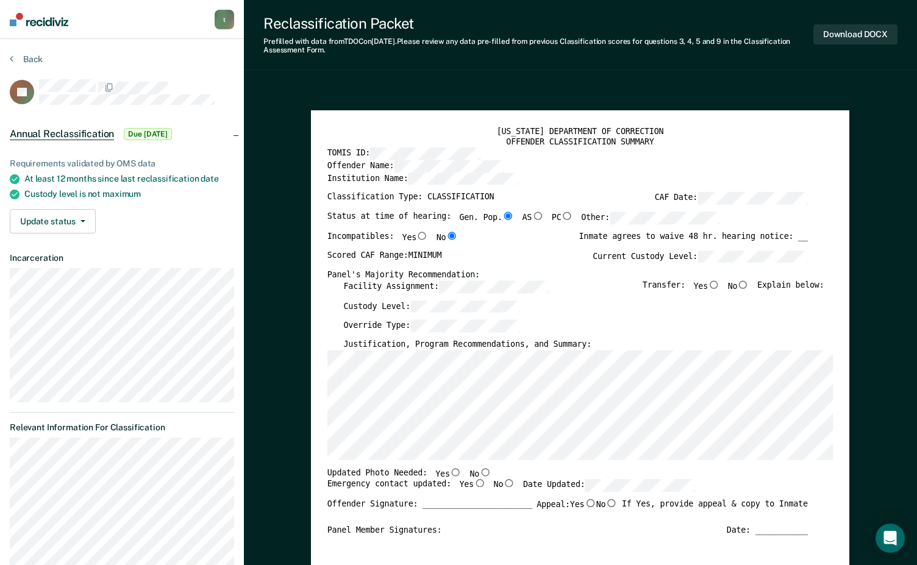
click at [719, 284] on input "No" at bounding box center [744, 284] width 12 height 8
type textarea "x"
radio input "true"
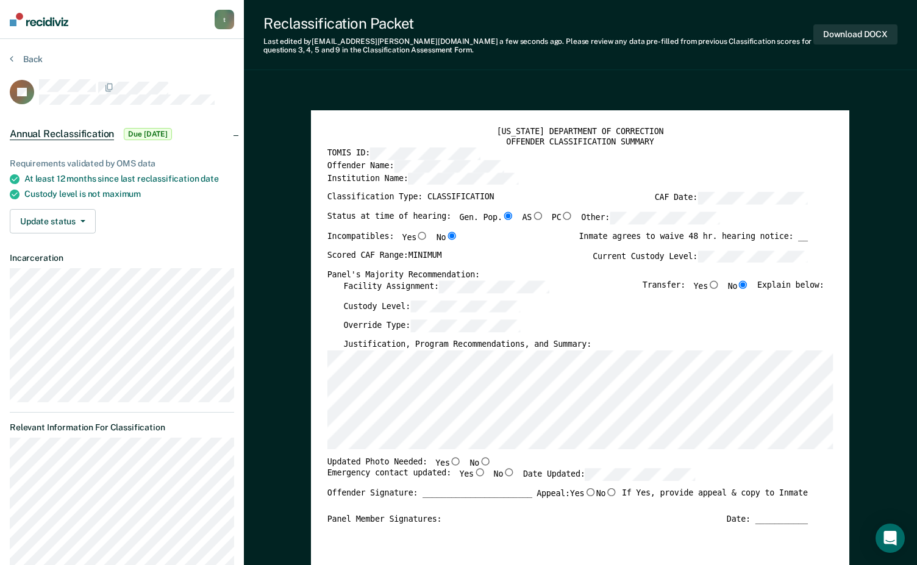
scroll to position [0, 7]
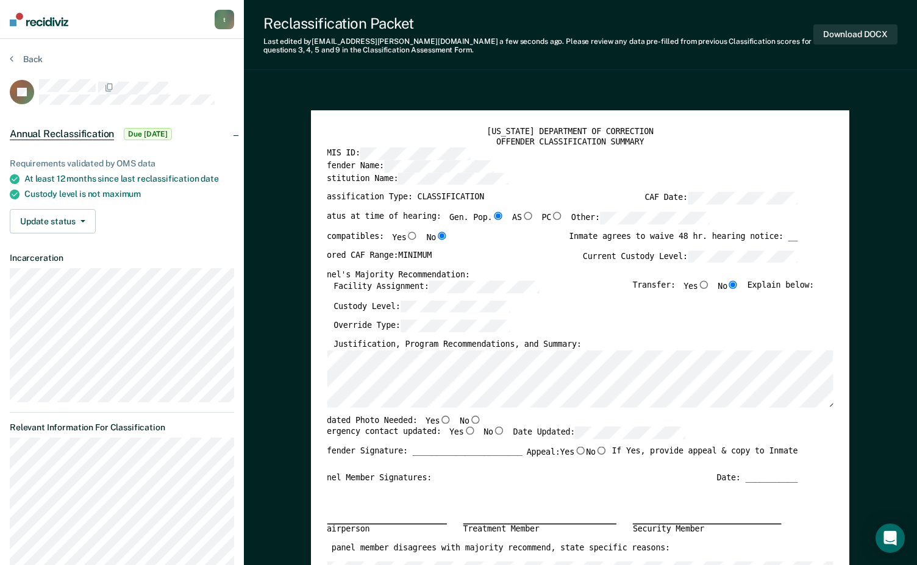
click at [440, 421] on input "Yes" at bounding box center [446, 419] width 12 height 8
type textarea "x"
radio input "true"
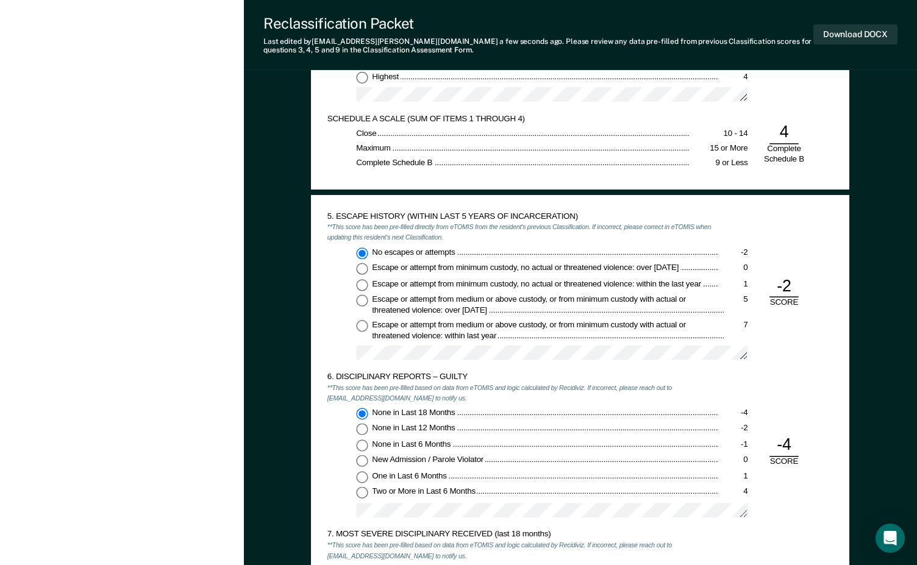
scroll to position [1219, 0]
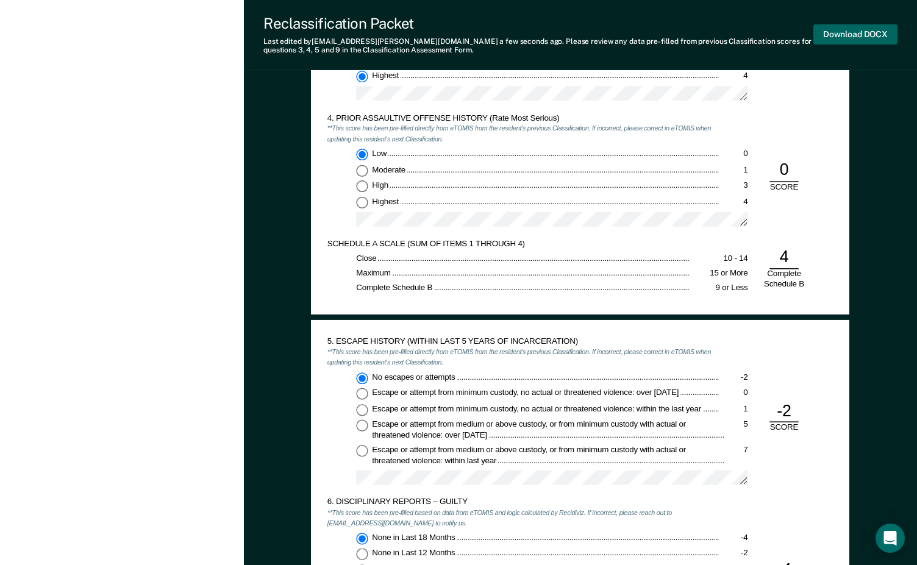
click at [719, 32] on button "Download DOCX" at bounding box center [855, 34] width 84 height 20
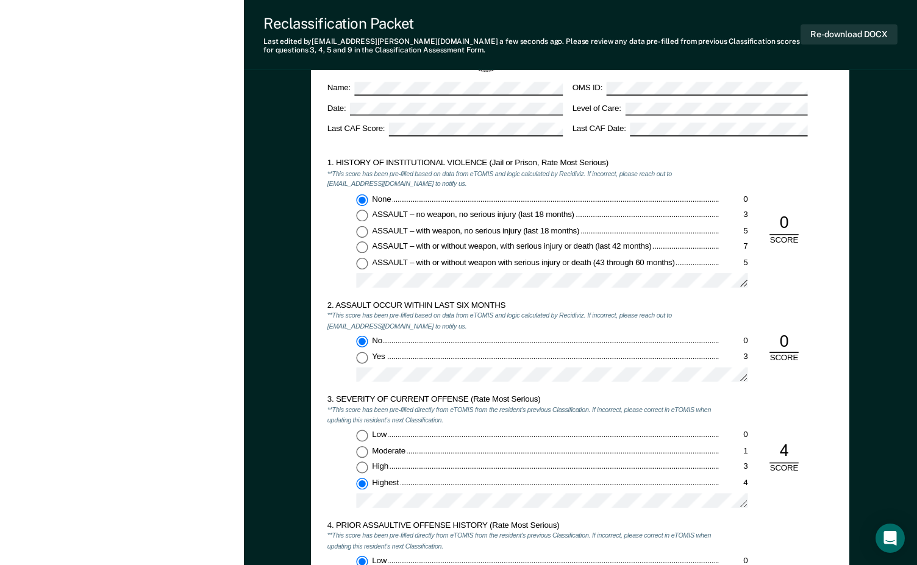
scroll to position [610, 0]
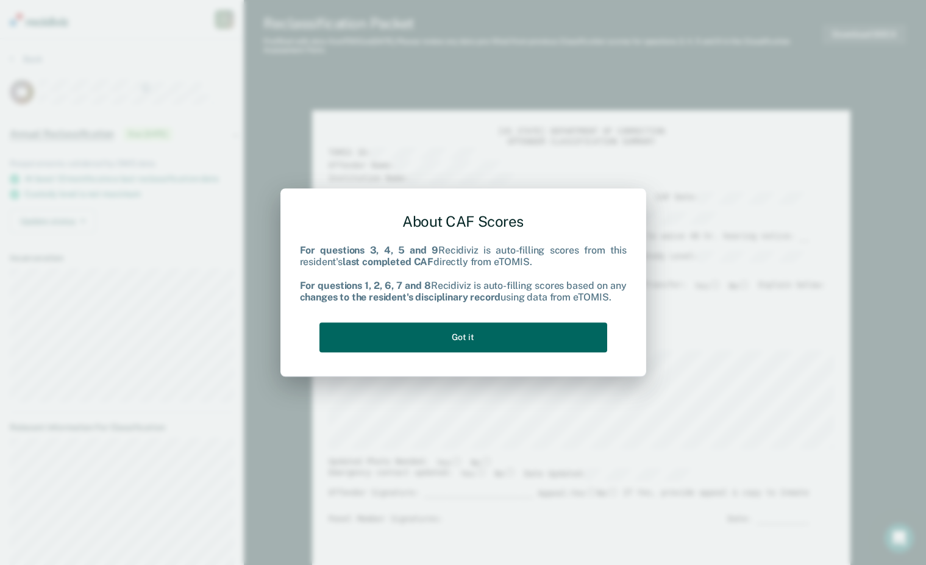
click at [436, 340] on button "Got it" at bounding box center [463, 338] width 288 height 30
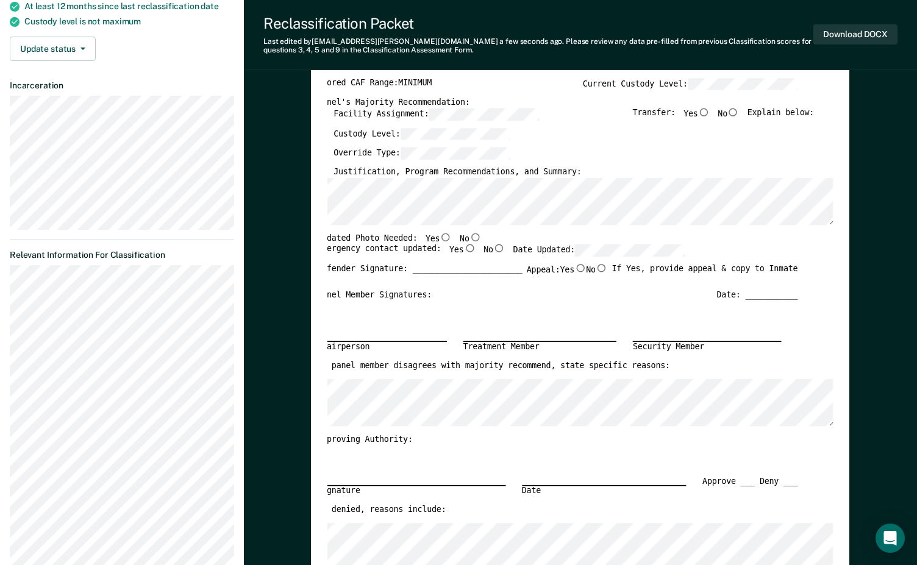
scroll to position [183, 0]
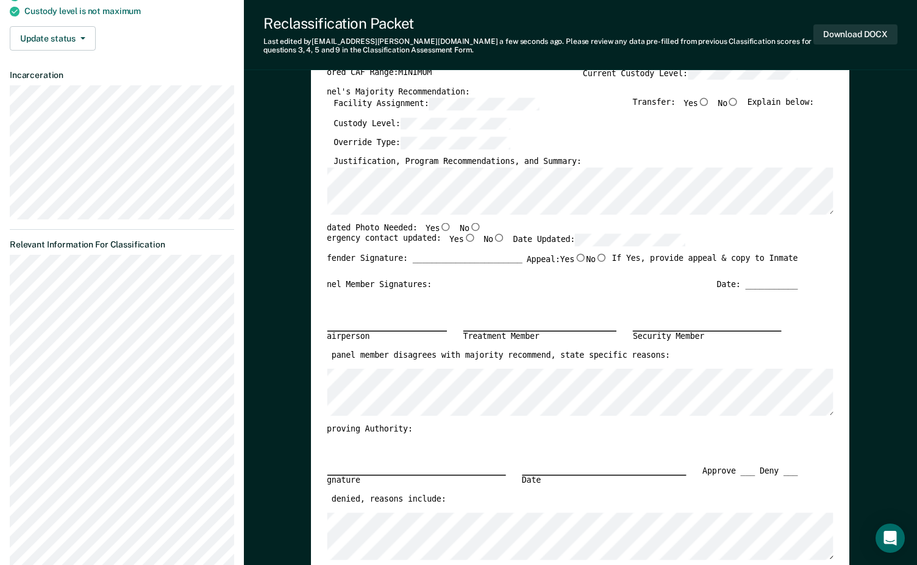
click at [440, 225] on input "Yes" at bounding box center [446, 227] width 12 height 8
type textarea "x"
radio input "true"
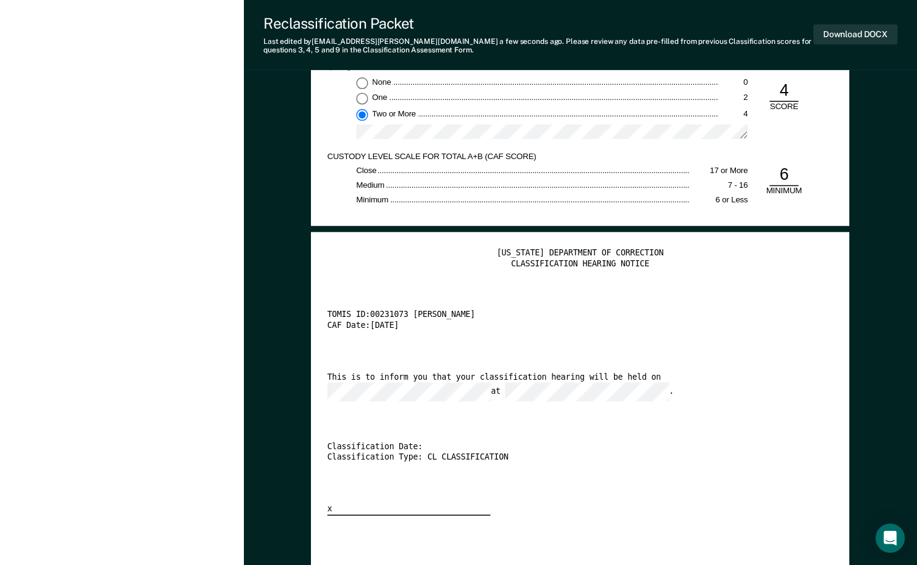
scroll to position [2073, 0]
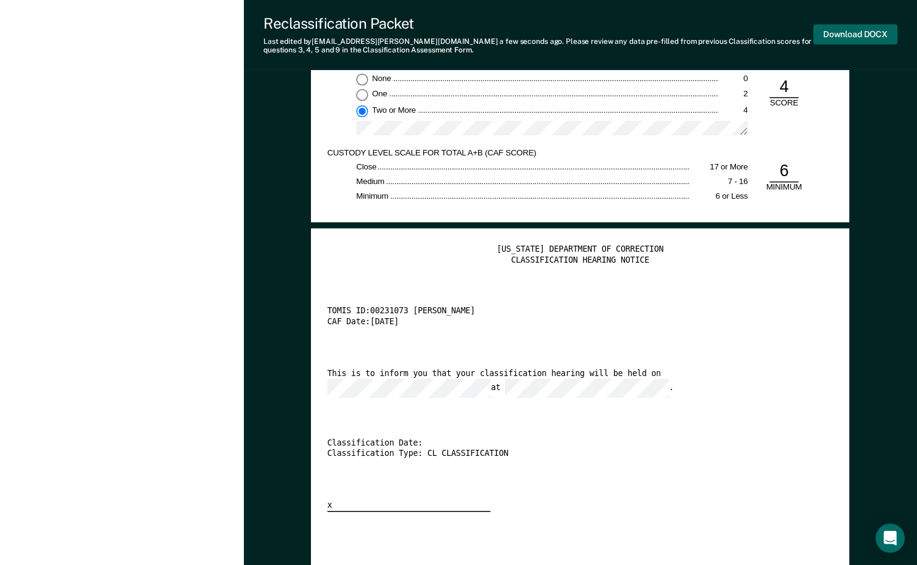
click at [719, 33] on button "Download DOCX" at bounding box center [855, 34] width 84 height 20
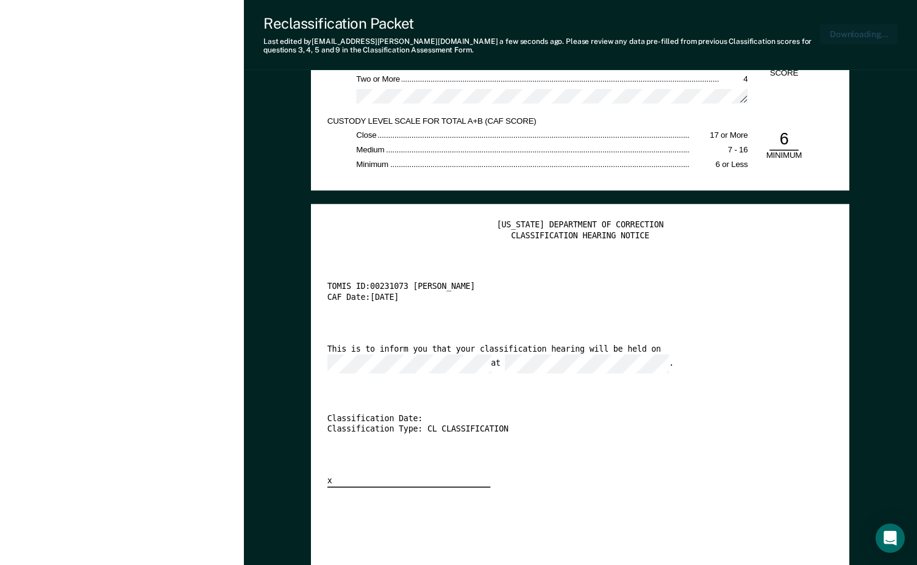
scroll to position [0, 2]
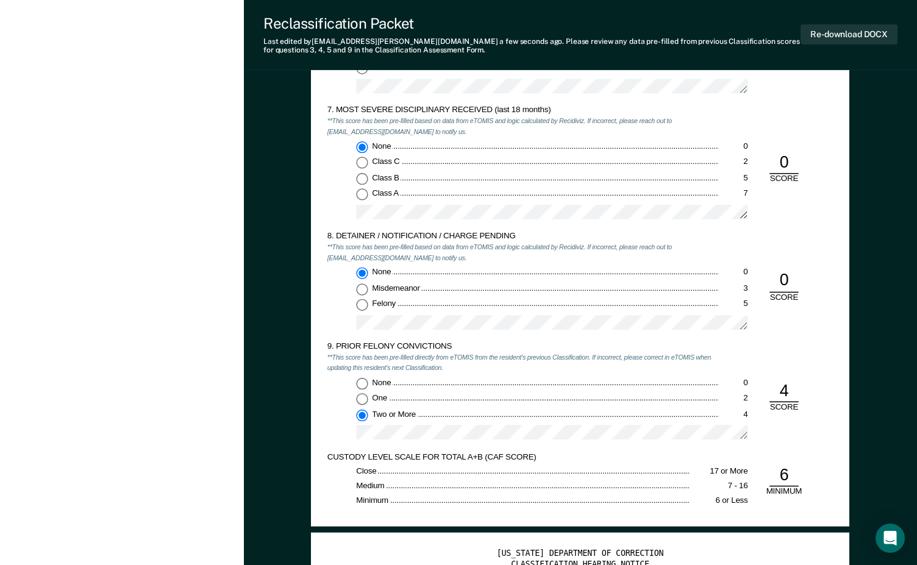
scroll to position [1768, 0]
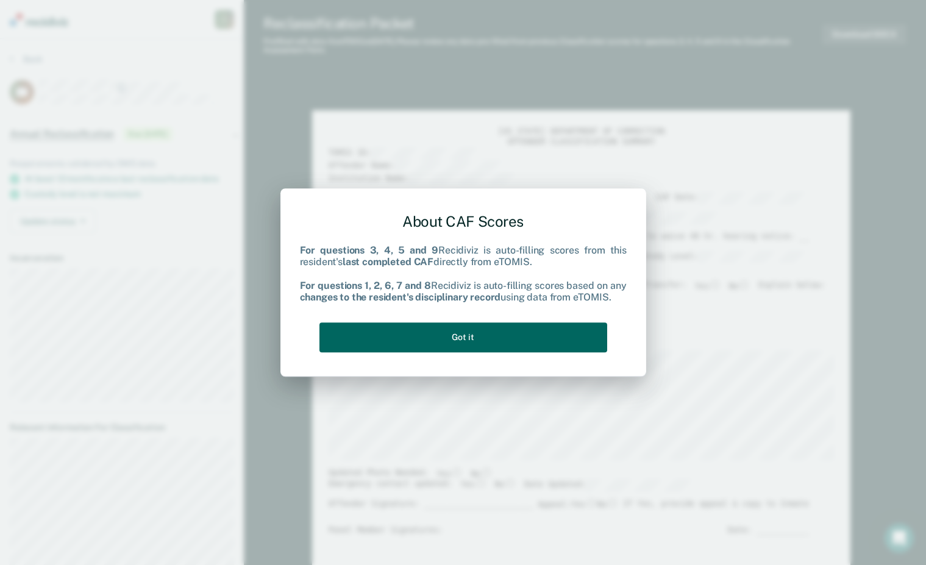
drag, startPoint x: 465, startPoint y: 338, endPoint x: 460, endPoint y: 332, distance: 7.0
click at [463, 334] on button "Got it" at bounding box center [463, 338] width 288 height 30
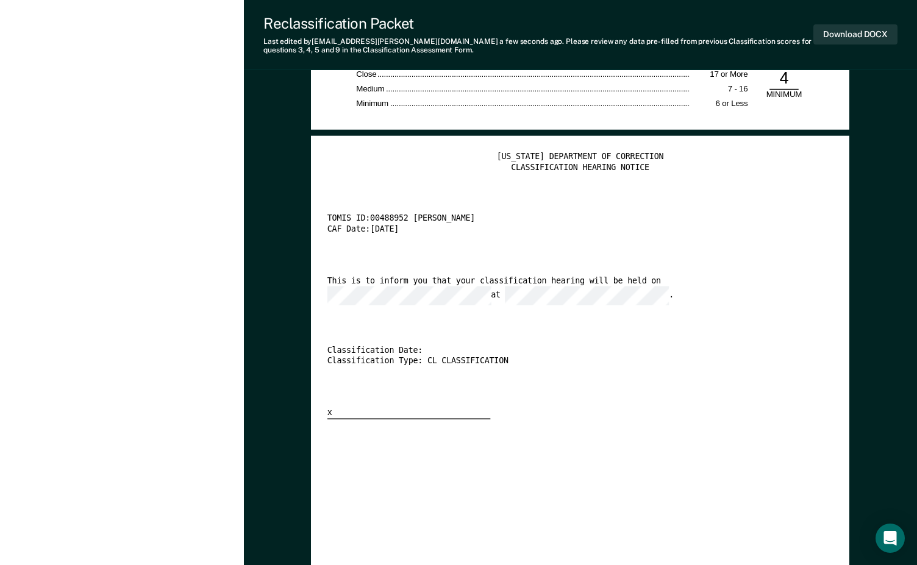
scroll to position [2195, 0]
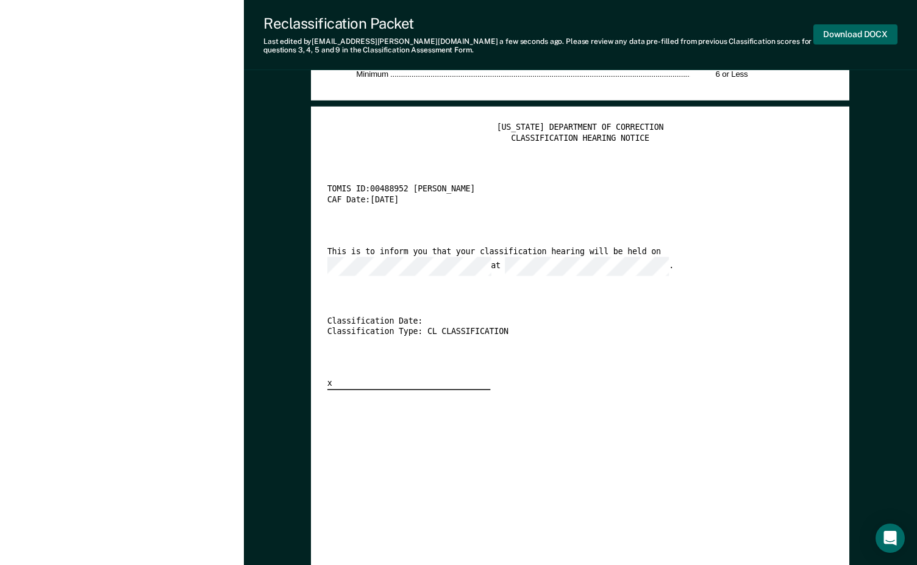
click at [719, 32] on button "Download DOCX" at bounding box center [855, 34] width 84 height 20
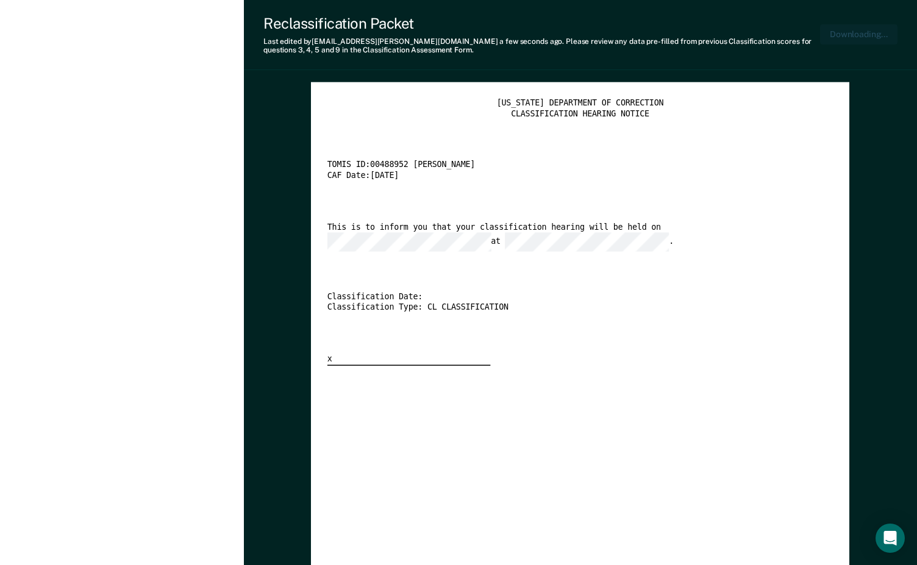
scroll to position [0, 2]
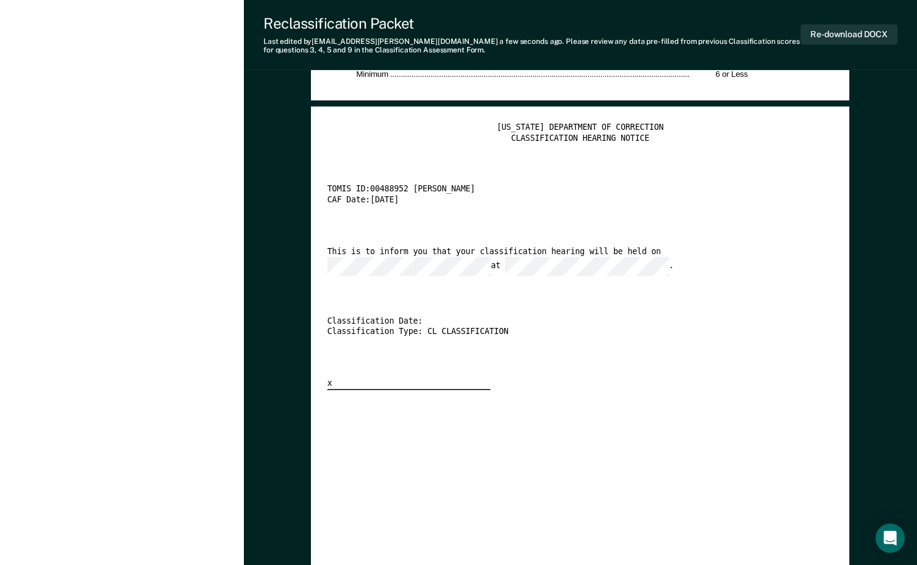
click at [526, 317] on div "Classification Date:" at bounding box center [567, 322] width 480 height 10
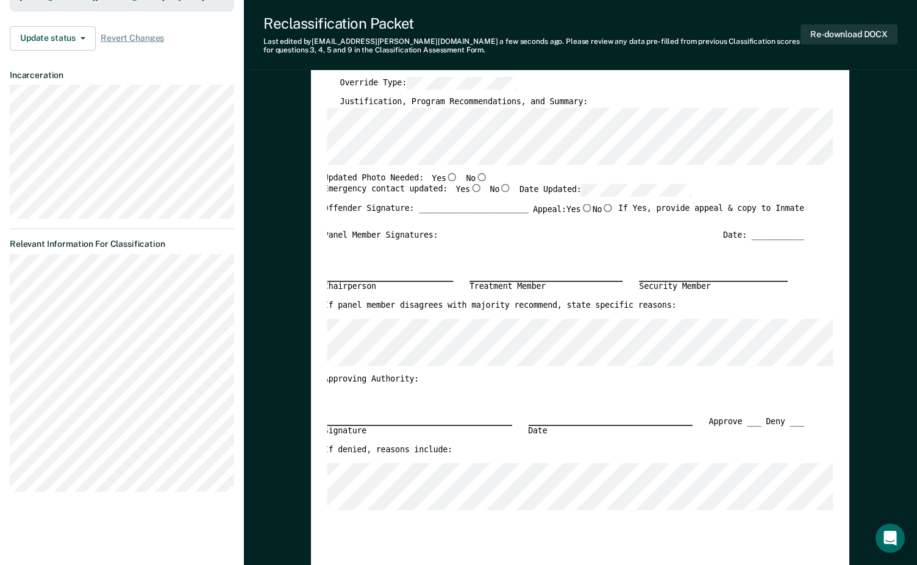
scroll to position [244, 0]
click at [719, 30] on button "Re-download DOCX" at bounding box center [849, 34] width 97 height 20
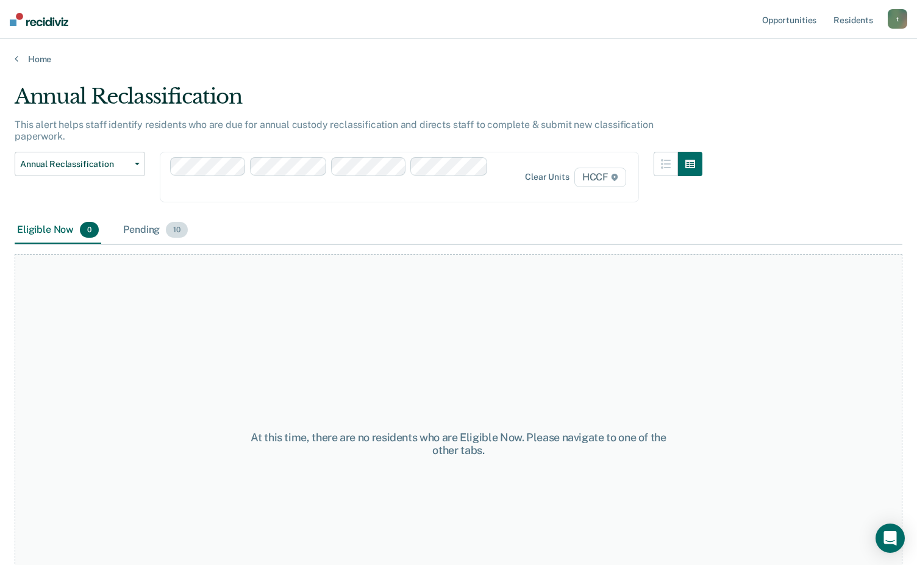
click at [143, 219] on div "Pending 10" at bounding box center [156, 230] width 70 height 27
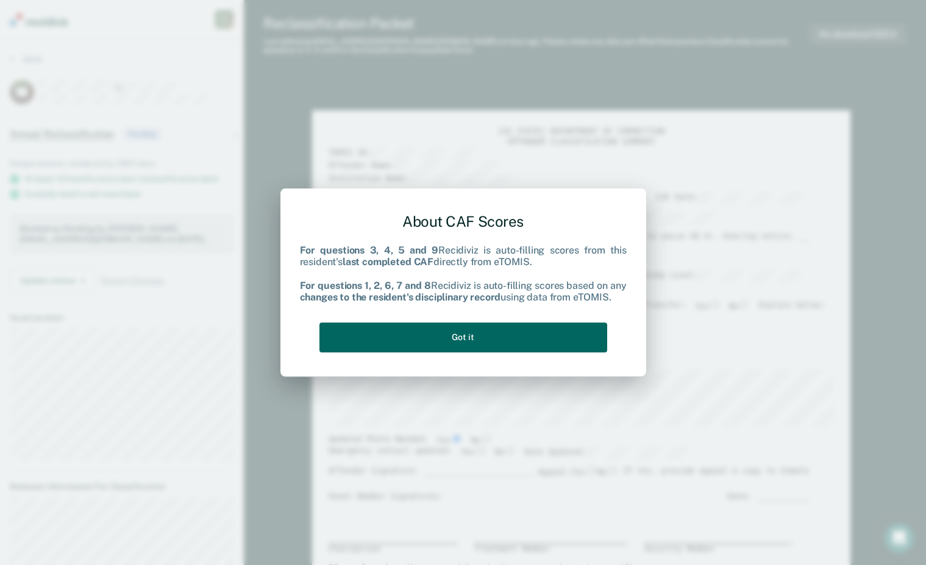
click at [429, 341] on button "Got it" at bounding box center [463, 338] width 288 height 30
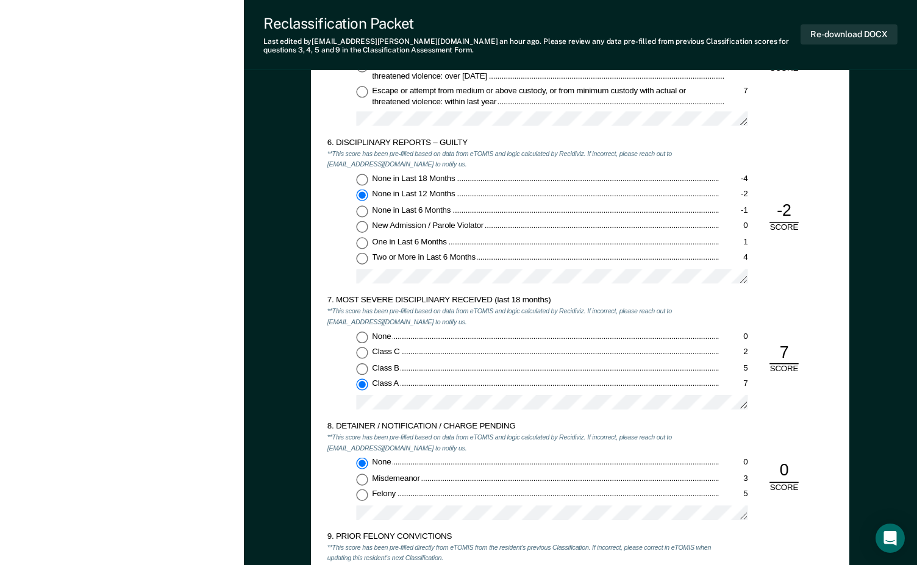
scroll to position [1524, 0]
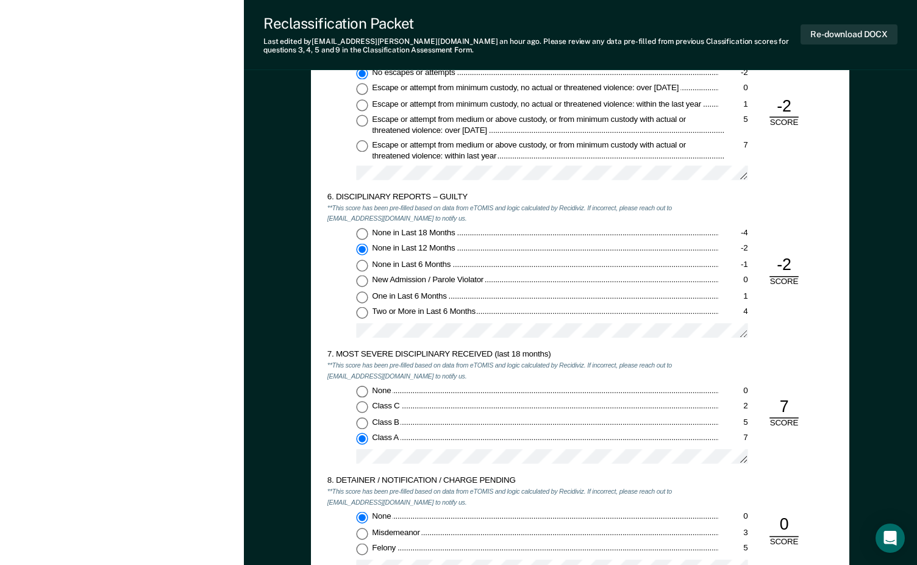
click at [357, 234] on input "None in Last 18 Months -4" at bounding box center [363, 234] width 12 height 12
type textarea "x"
radio input "true"
radio input "false"
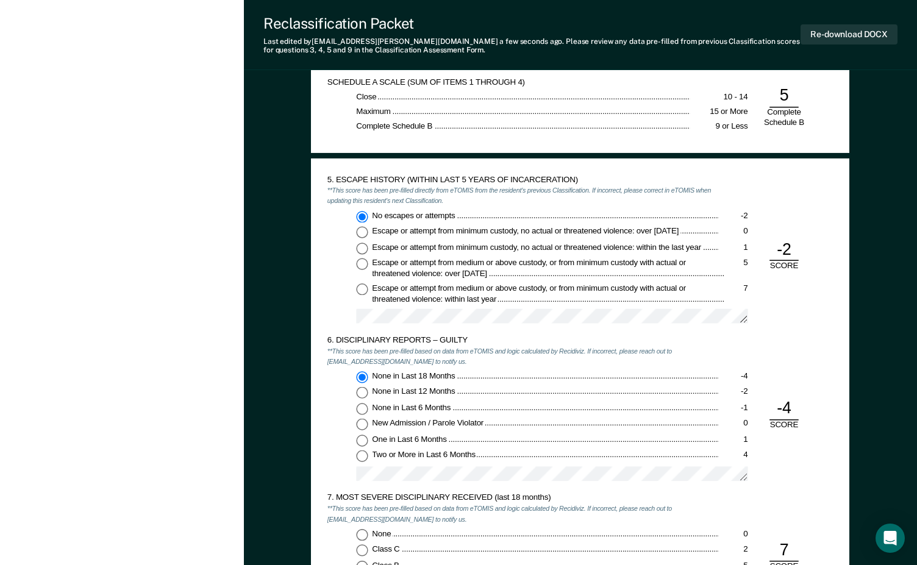
scroll to position [1463, 0]
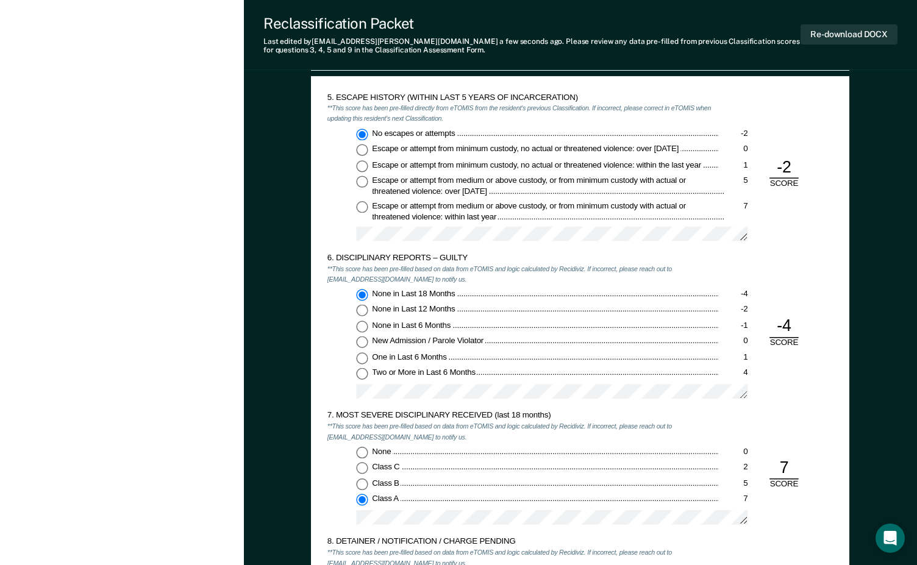
click at [358, 451] on input "None 0" at bounding box center [363, 453] width 12 height 12
type textarea "x"
radio input "true"
radio input "false"
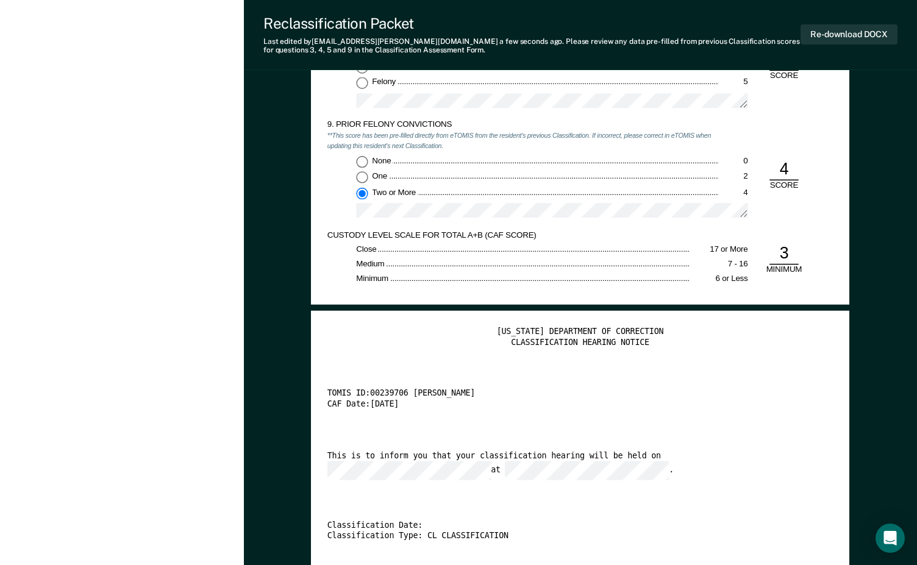
scroll to position [2012, 0]
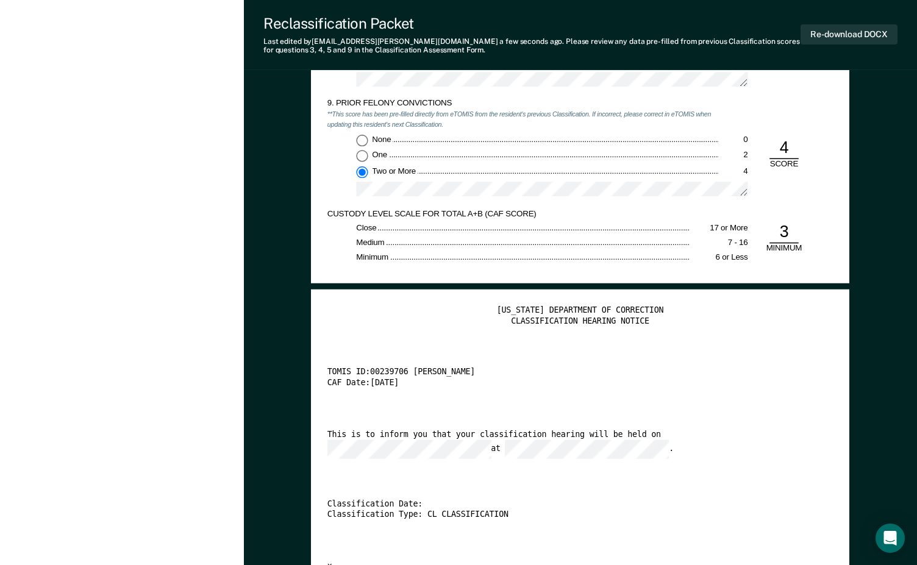
click at [473, 233] on div "Close" at bounding box center [523, 228] width 333 height 10
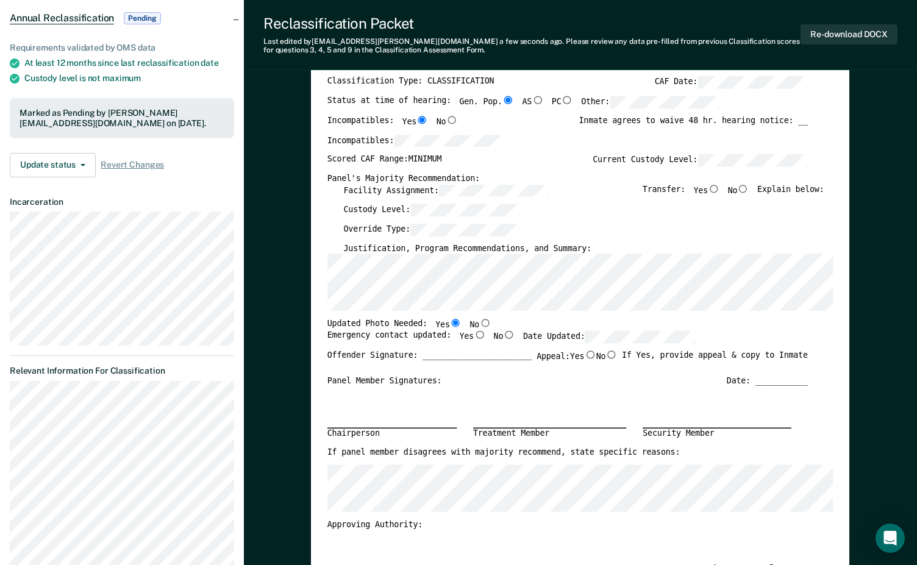
scroll to position [0, 0]
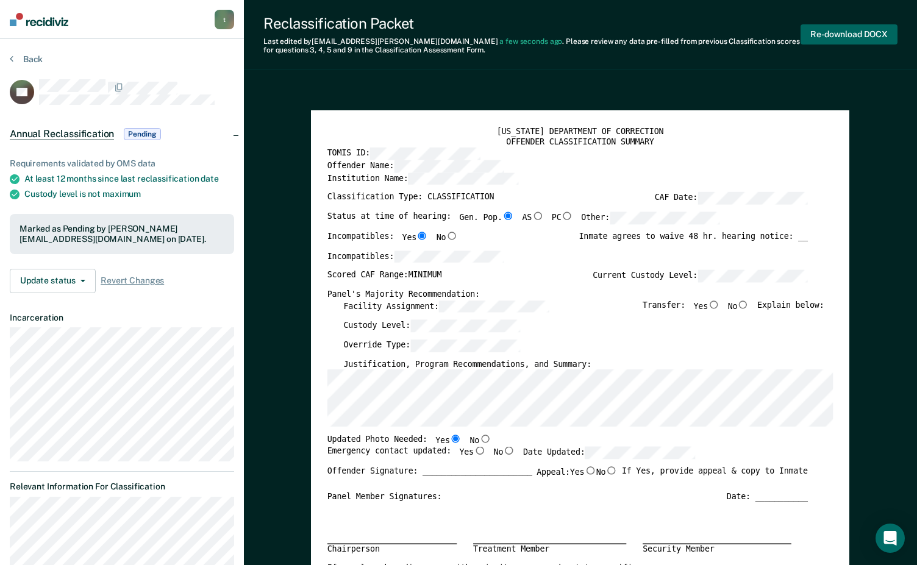
click at [719, 36] on button "Re-download DOCX" at bounding box center [849, 34] width 97 height 20
type textarea "x"
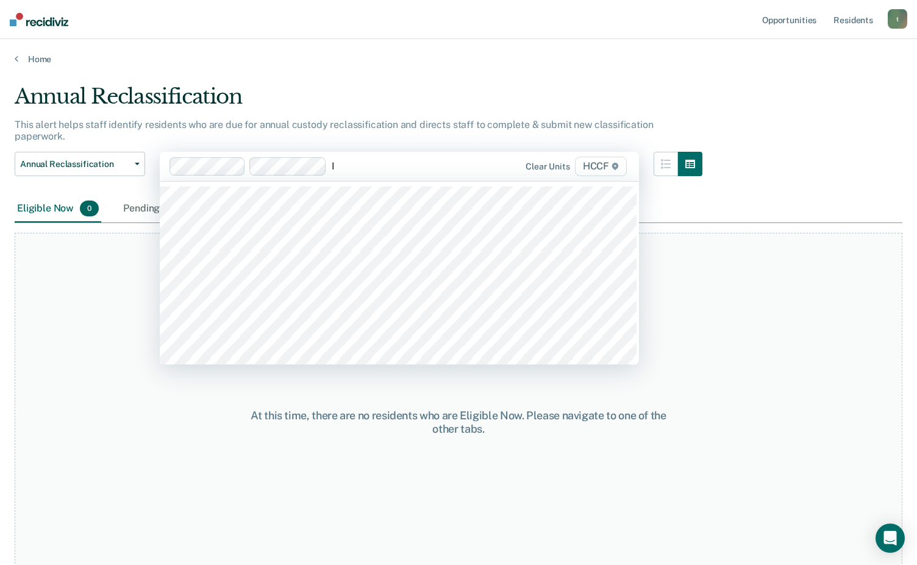
type input "IE"
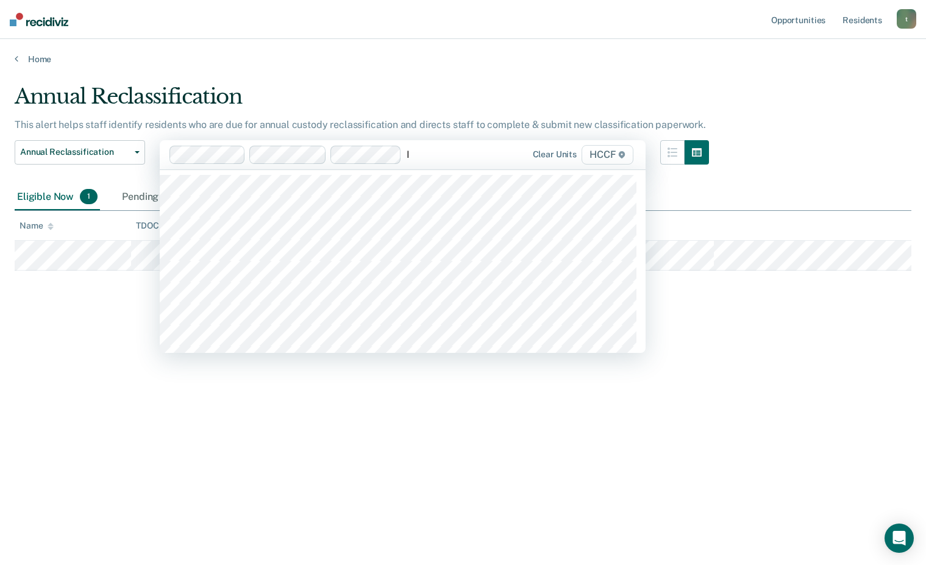
type input "IE"
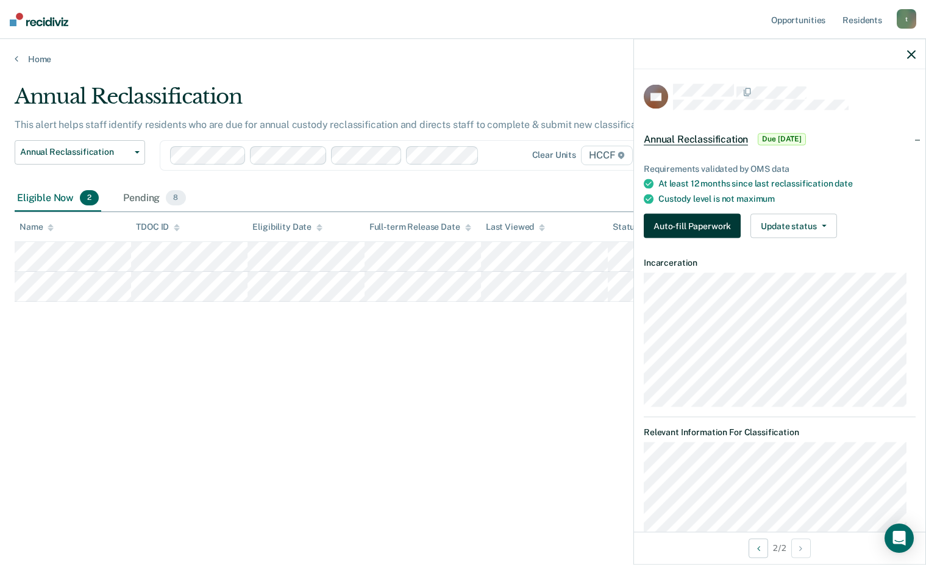
click at [691, 222] on button "Auto-fill Paperwork" at bounding box center [692, 226] width 97 height 24
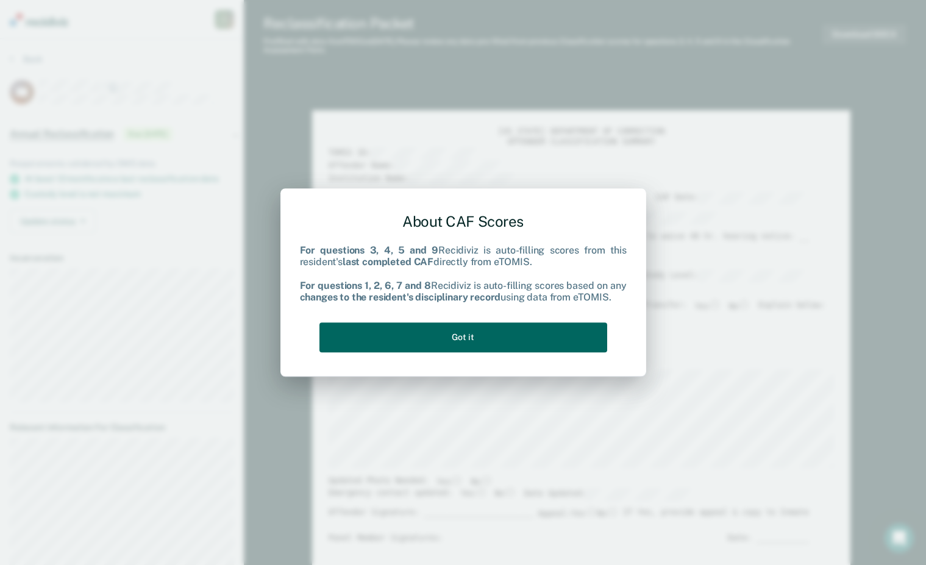
click at [450, 330] on button "Got it" at bounding box center [463, 338] width 288 height 30
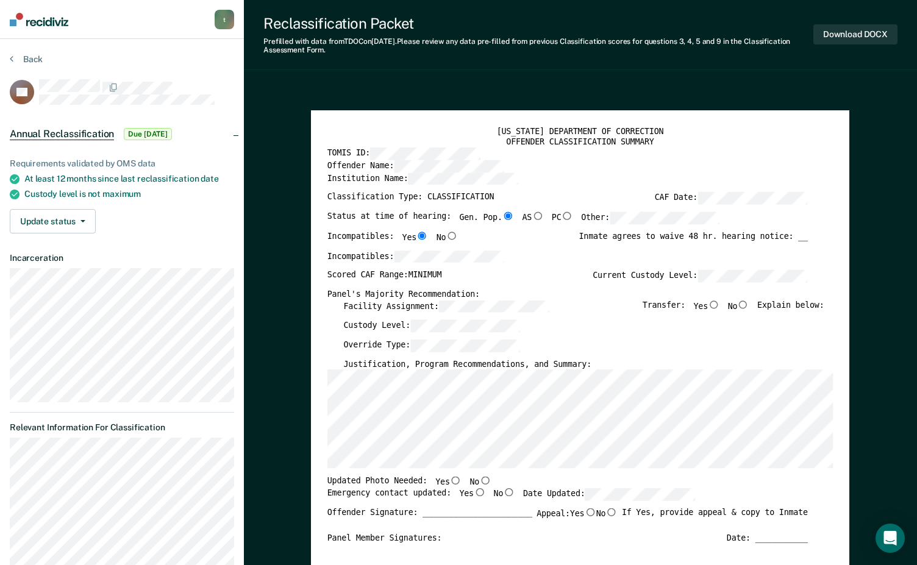
scroll to position [0, 7]
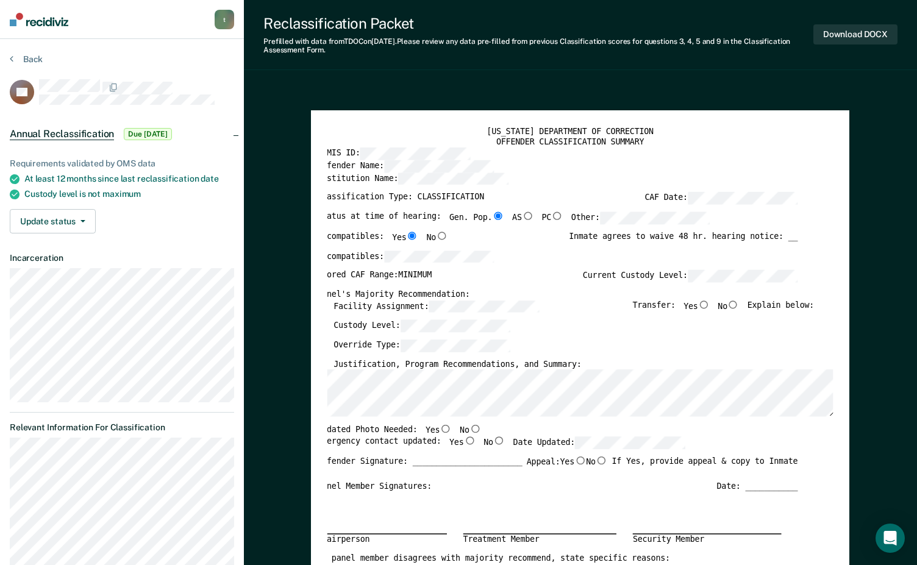
click at [496, 369] on label "Justification, Program Recommendations, and Summary:" at bounding box center [458, 364] width 248 height 10
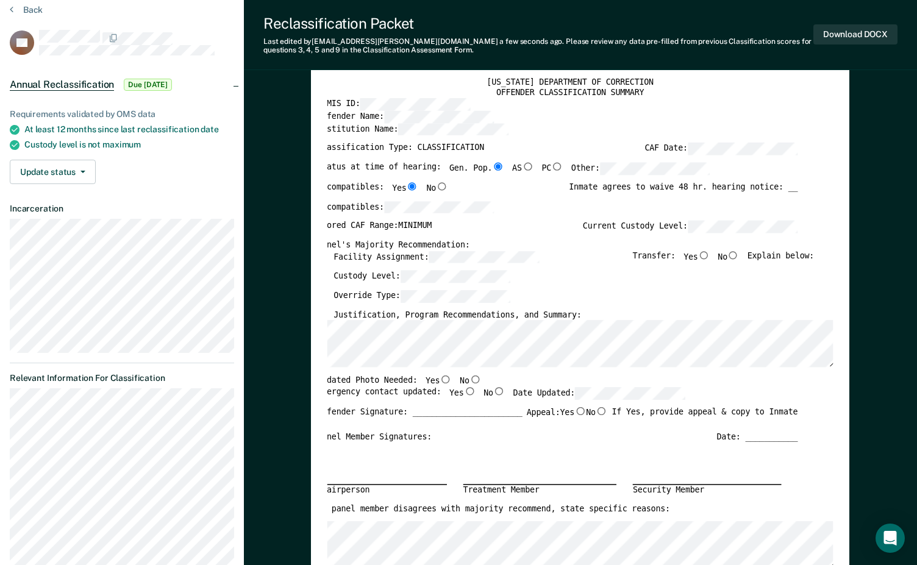
scroll to position [122, 0]
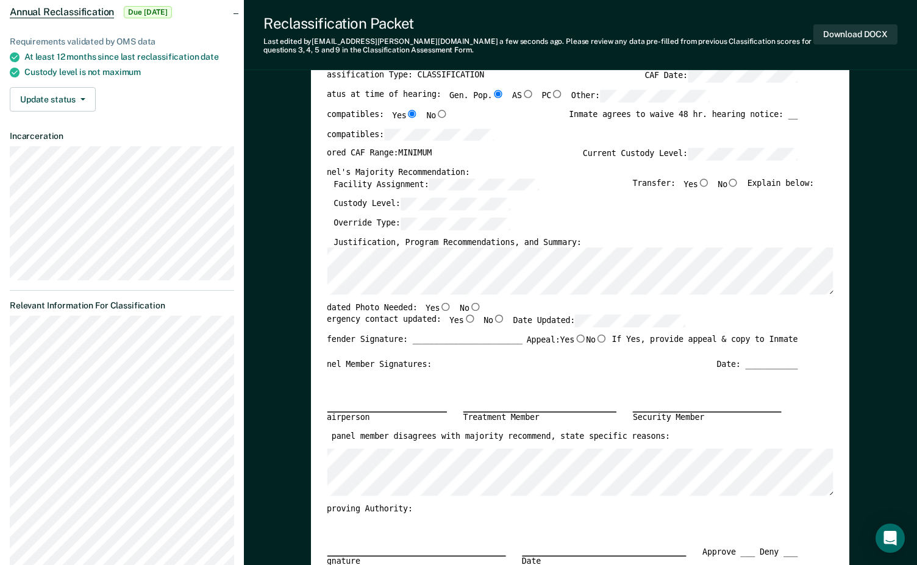
click at [719, 182] on input "No" at bounding box center [733, 182] width 12 height 8
type textarea "x"
radio input "true"
click at [469, 304] on input "No" at bounding box center [475, 307] width 12 height 8
type textarea "x"
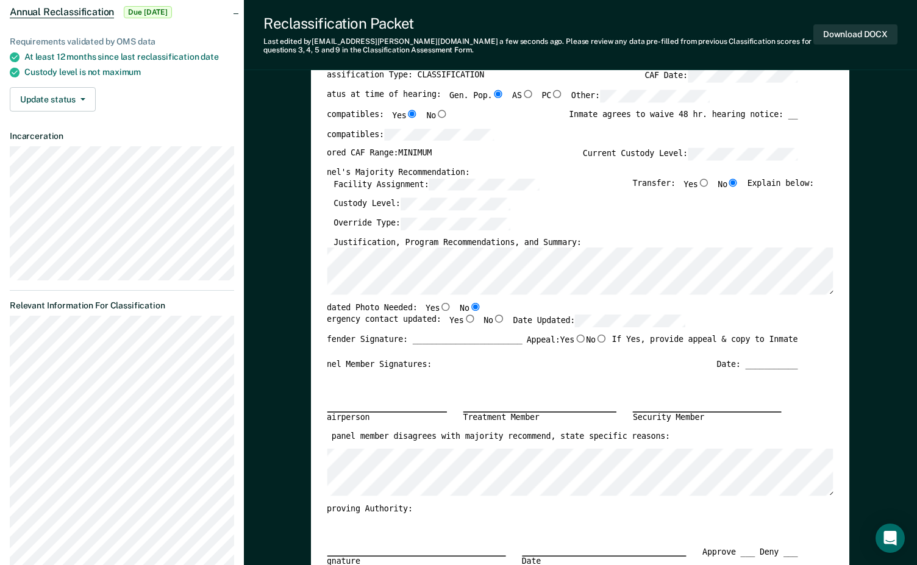
radio input "true"
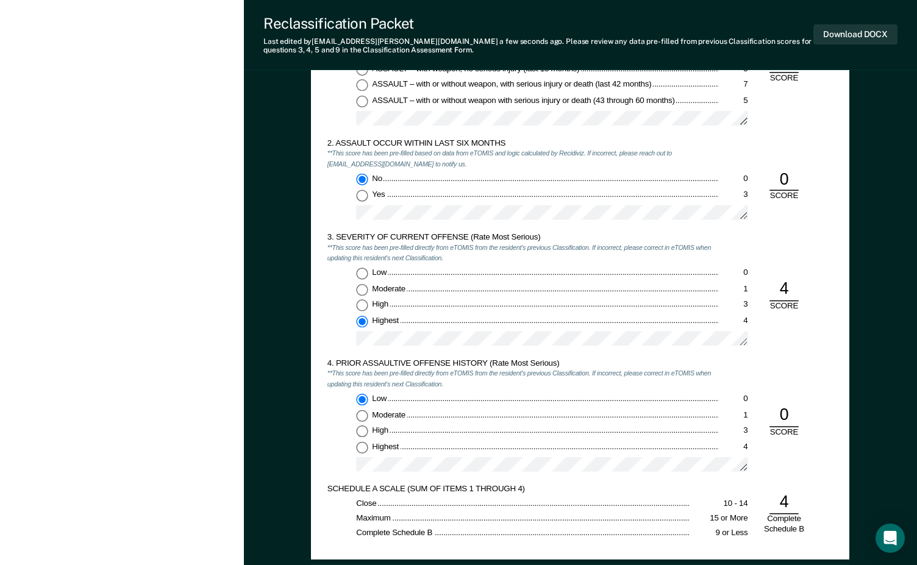
scroll to position [976, 0]
click at [476, 327] on div "Low 0 Moderate 1 High 3 Highest 4" at bounding box center [522, 309] width 391 height 86
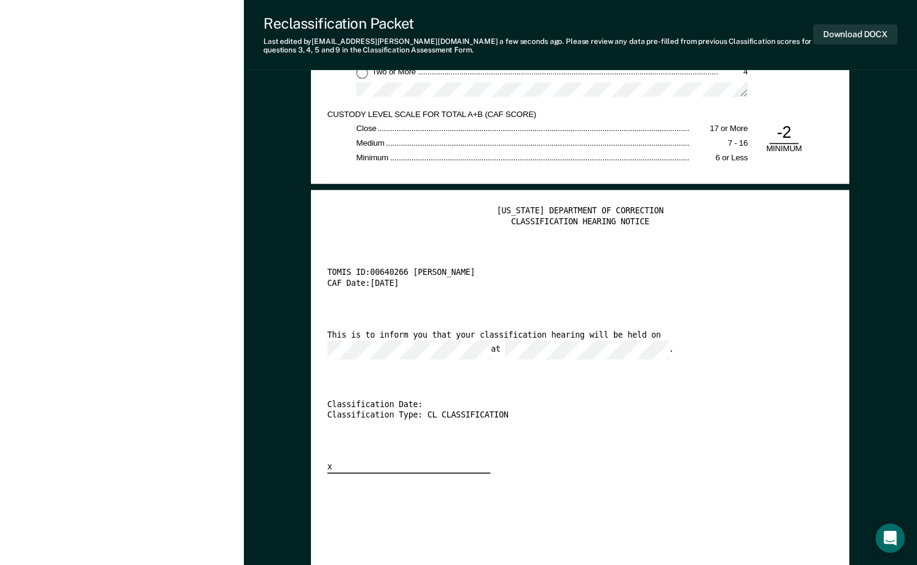
scroll to position [2134, 0]
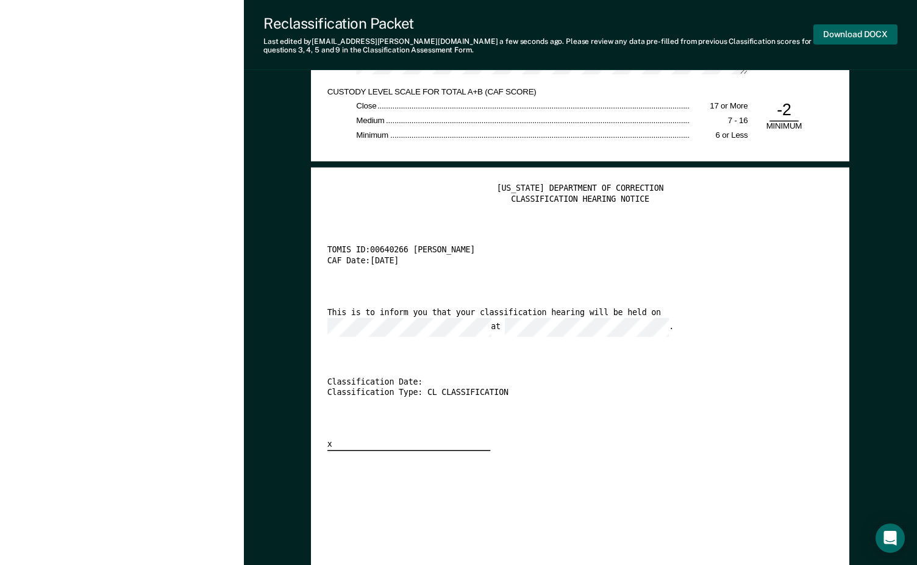
click at [719, 37] on button "Download DOCX" at bounding box center [855, 34] width 84 height 20
type textarea "x"
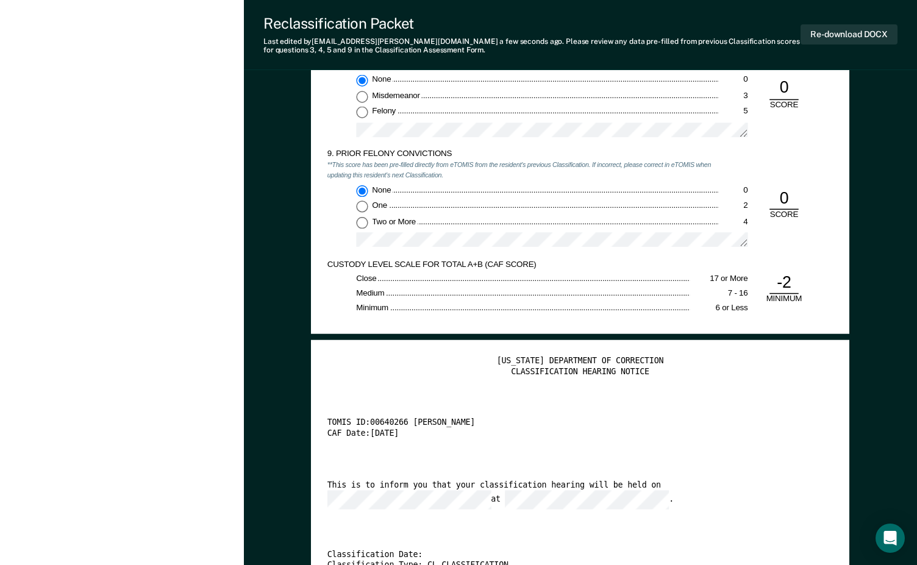
scroll to position [1951, 0]
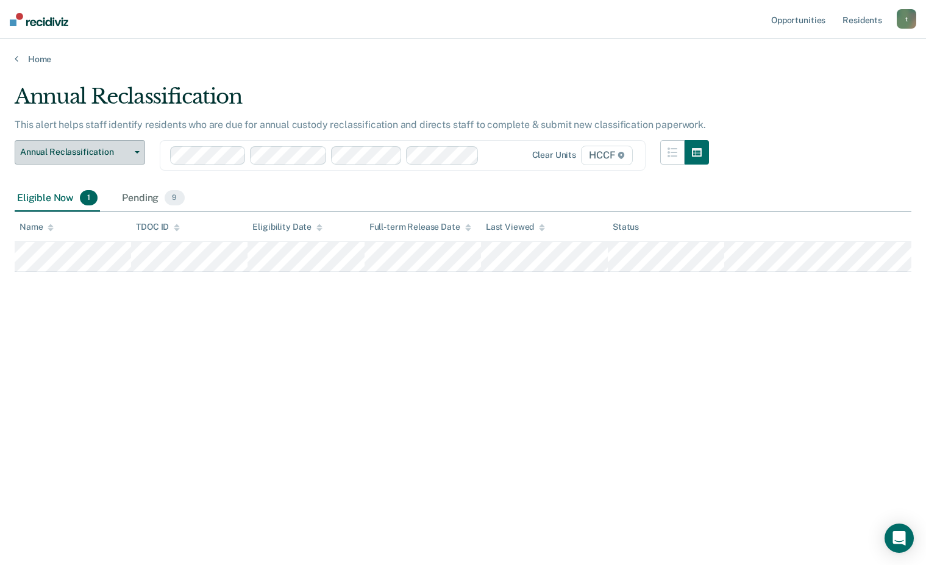
click at [73, 146] on button "Annual Reclassification" at bounding box center [80, 152] width 130 height 24
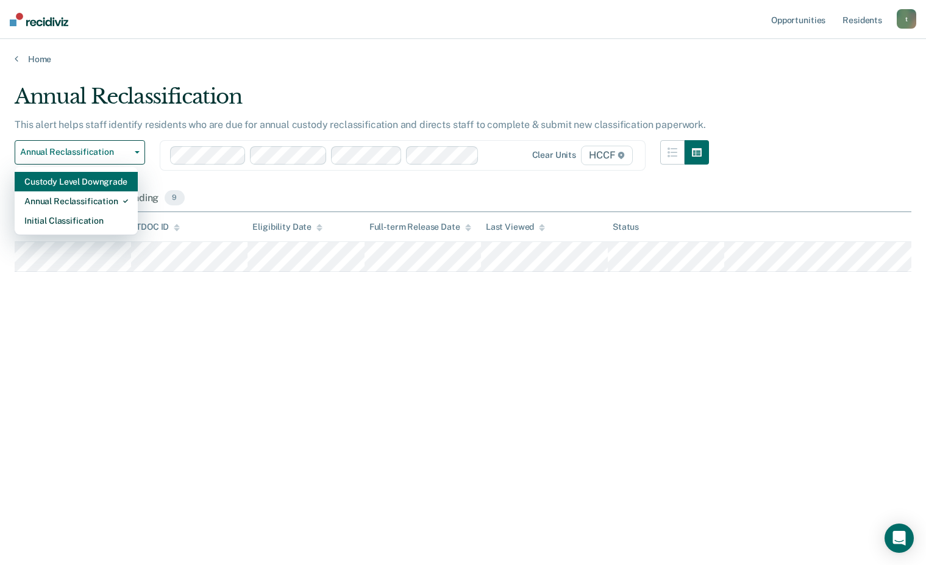
click at [85, 184] on div "Custody Level Downgrade" at bounding box center [76, 182] width 104 height 20
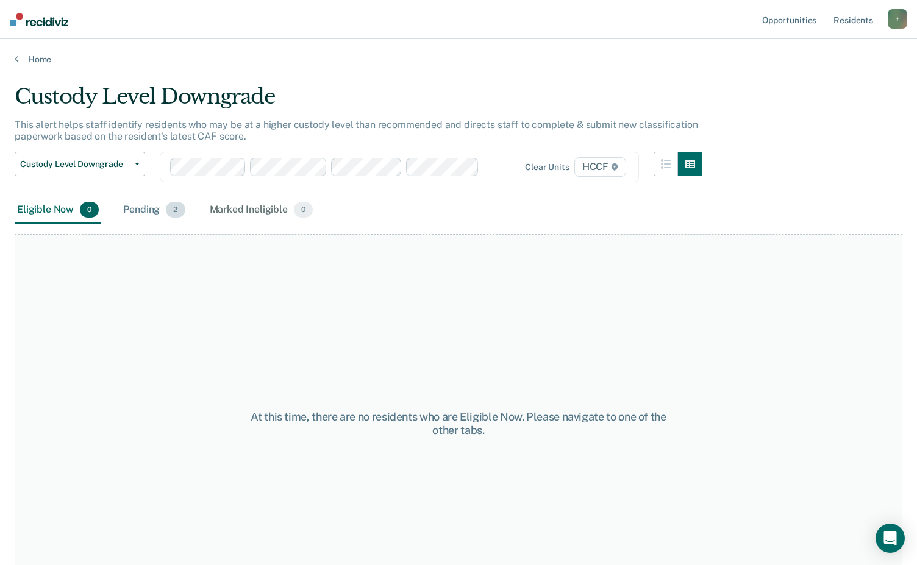
click at [158, 205] on div "Pending 2" at bounding box center [154, 210] width 66 height 27
